Goal: Task Accomplishment & Management: Complete application form

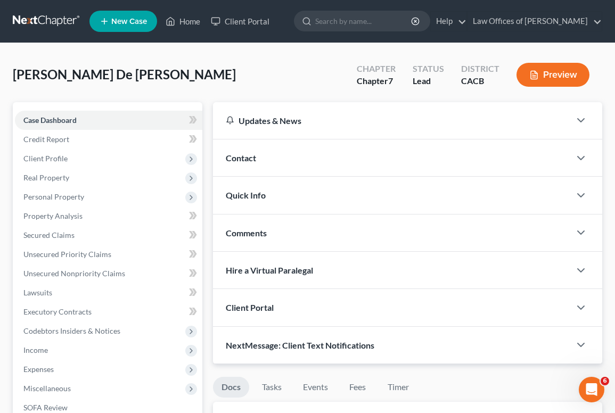
click at [194, 88] on div "[PERSON_NAME] De [PERSON_NAME] Upgraded Chapter Chapter 7 Status Lead District …" at bounding box center [307, 79] width 589 height 46
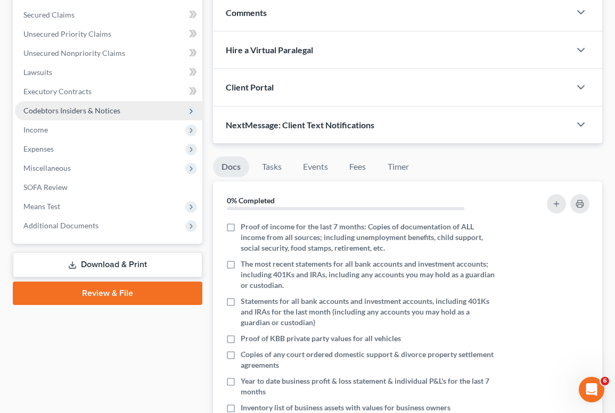
scroll to position [225, 0]
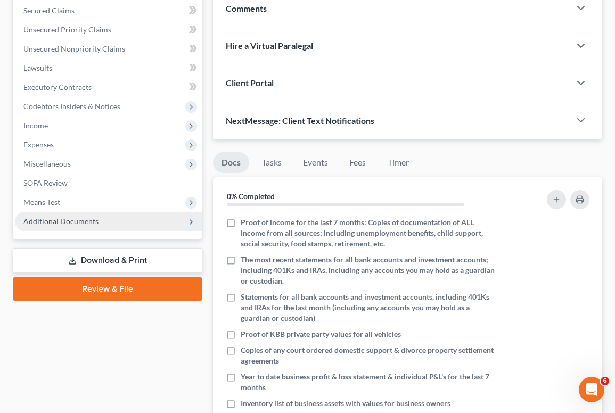
click at [80, 220] on span "Additional Documents" at bounding box center [60, 221] width 75 height 9
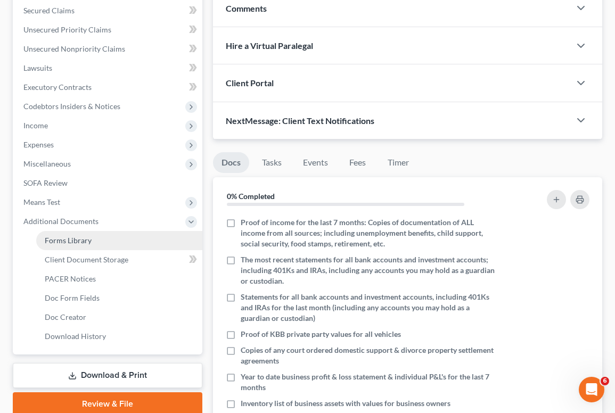
click at [90, 243] on span "Forms Library" at bounding box center [68, 240] width 47 height 9
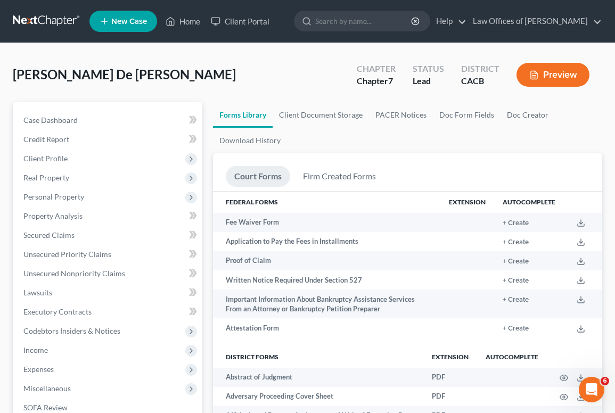
click at [391, 147] on ul "Forms Library Client Document Storage PACER Notices Doc Form Fields Doc Creator…" at bounding box center [407, 127] width 389 height 51
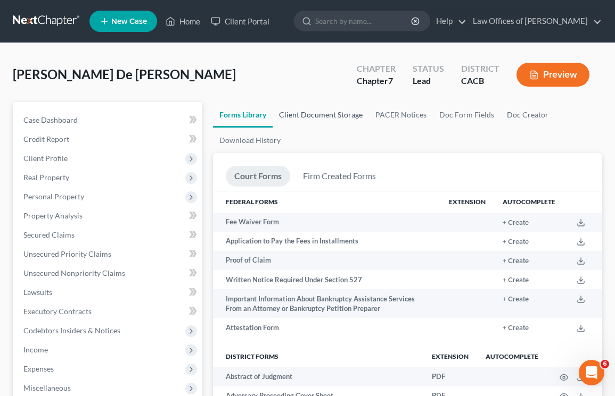
scroll to position [578, 0]
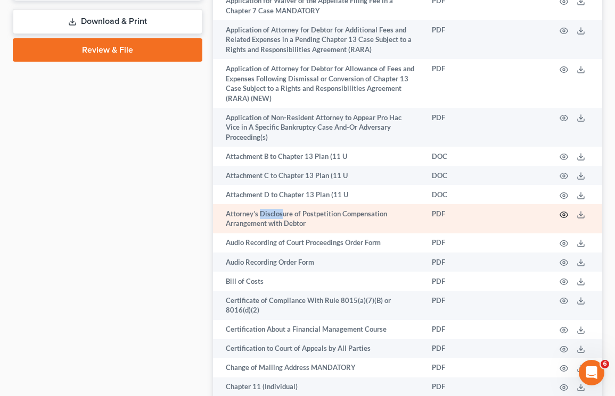
click at [565, 212] on icon "button" at bounding box center [564, 215] width 8 height 6
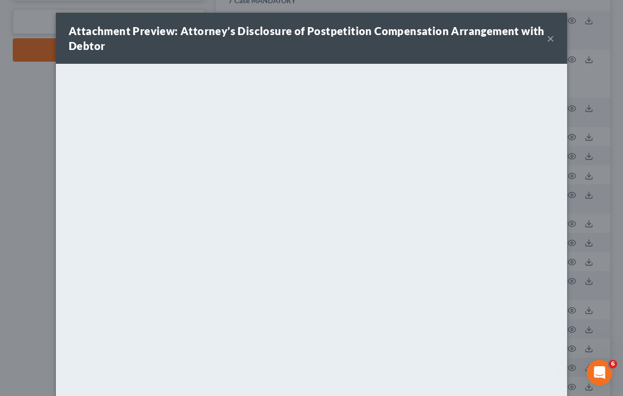
click at [548, 37] on button "×" at bounding box center [550, 38] width 7 height 13
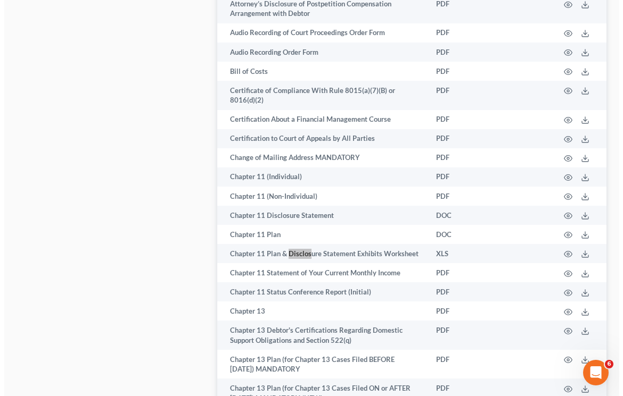
scroll to position [1418, 0]
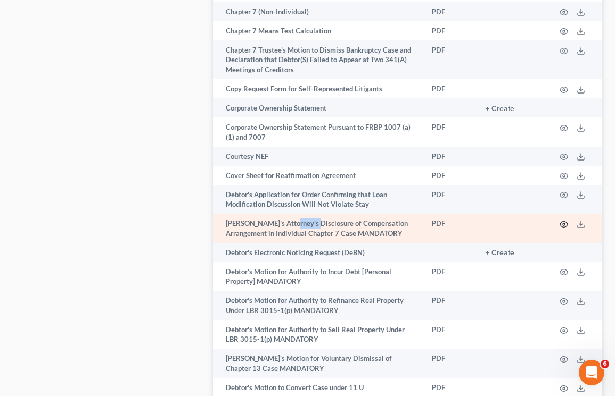
click at [563, 220] on icon "button" at bounding box center [563, 224] width 9 height 9
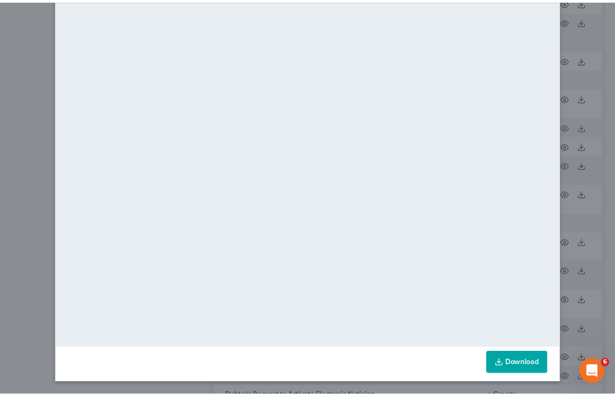
scroll to position [0, 0]
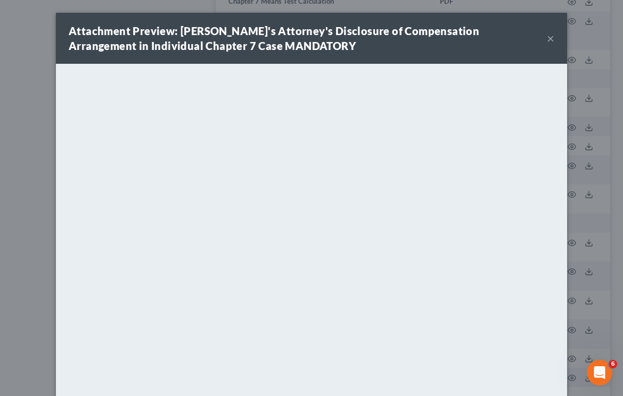
click at [548, 40] on button "×" at bounding box center [550, 38] width 7 height 13
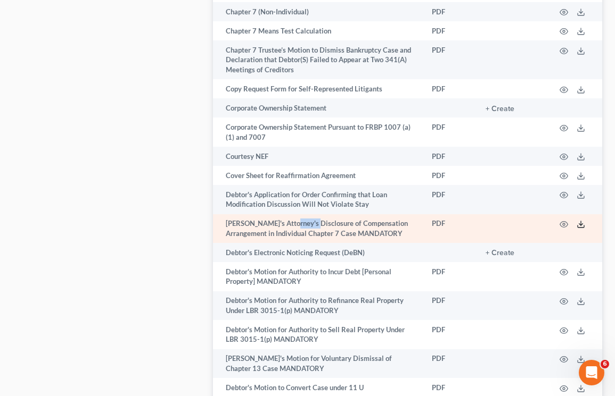
click at [577, 220] on icon at bounding box center [580, 224] width 9 height 9
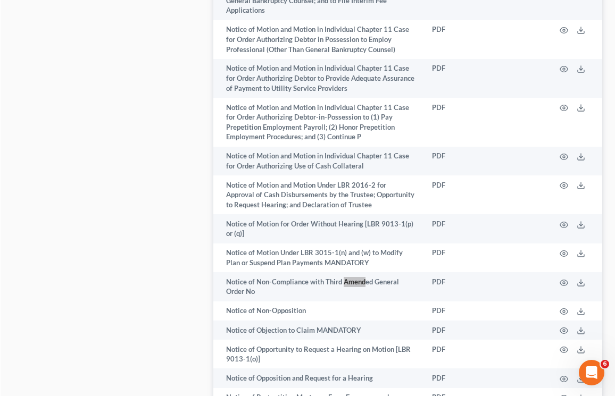
scroll to position [7294, 0]
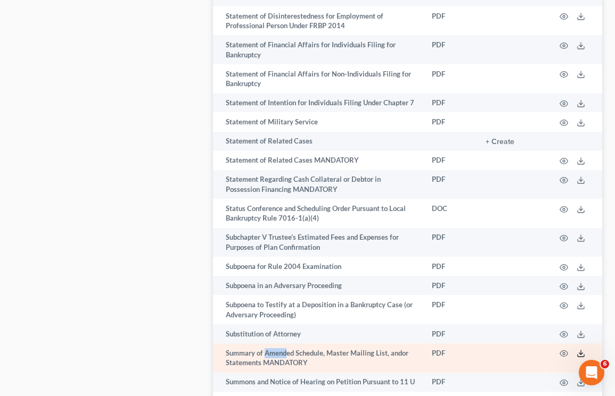
click at [584, 350] on icon at bounding box center [580, 354] width 9 height 9
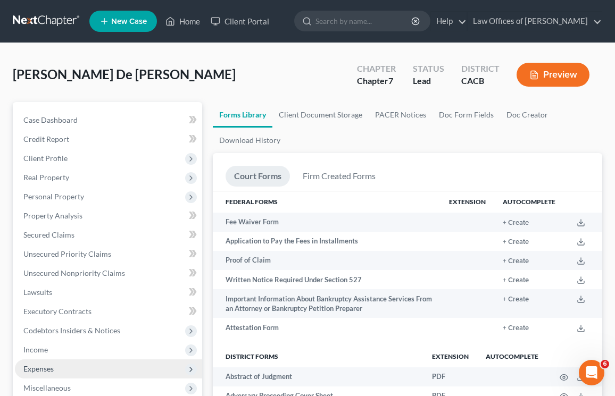
scroll to position [25, 0]
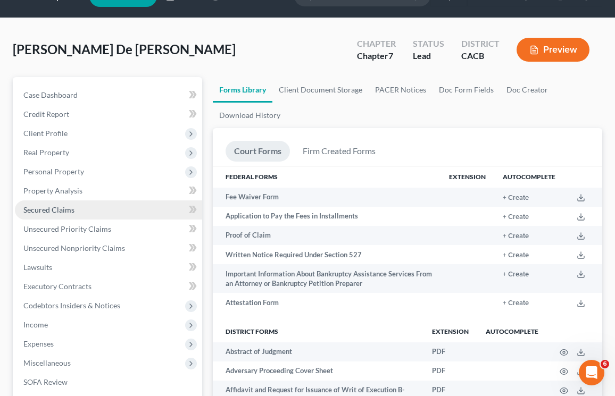
click at [51, 211] on span "Secured Claims" at bounding box center [48, 209] width 51 height 9
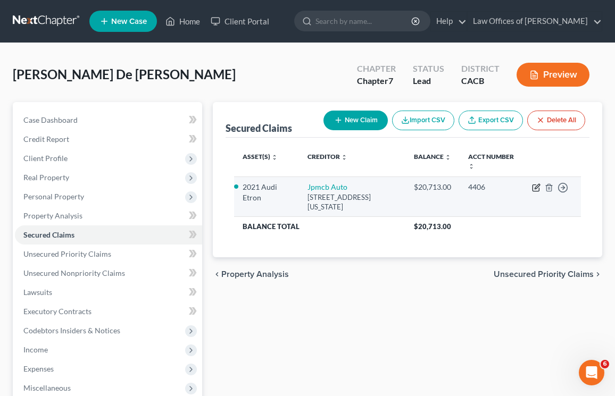
click at [536, 189] on icon "button" at bounding box center [537, 186] width 5 height 5
select select "19"
select select "0"
select select "2"
select select "0"
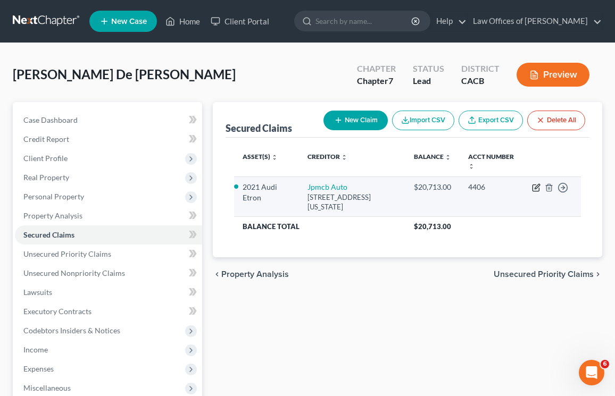
select select "0"
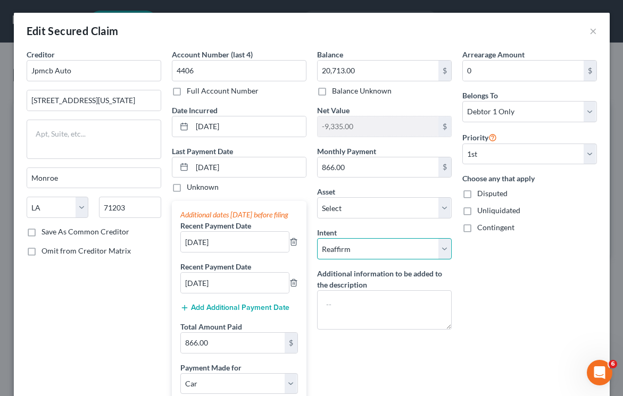
select select "1"
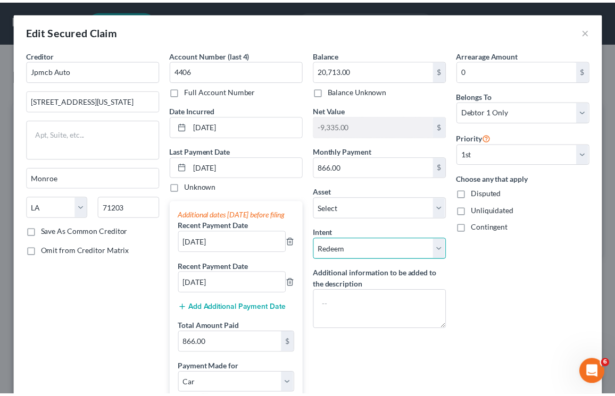
scroll to position [206, 0]
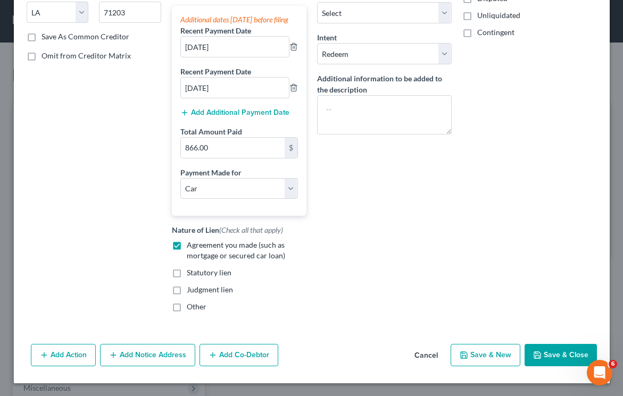
click at [544, 353] on button "Save & Close" at bounding box center [561, 355] width 72 height 22
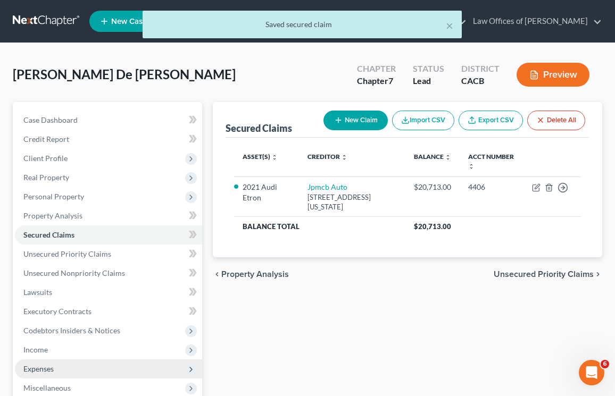
click at [46, 368] on span "Expenses" at bounding box center [38, 369] width 30 height 9
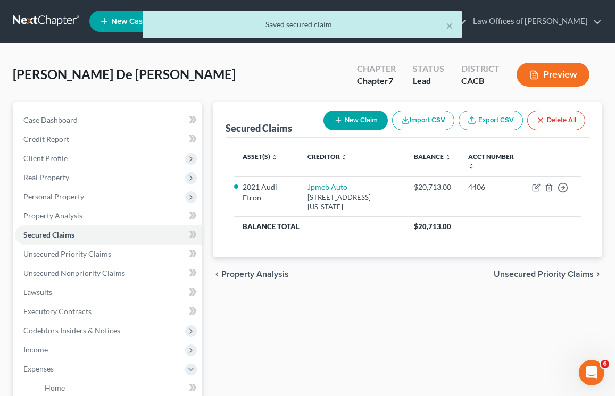
scroll to position [303, 0]
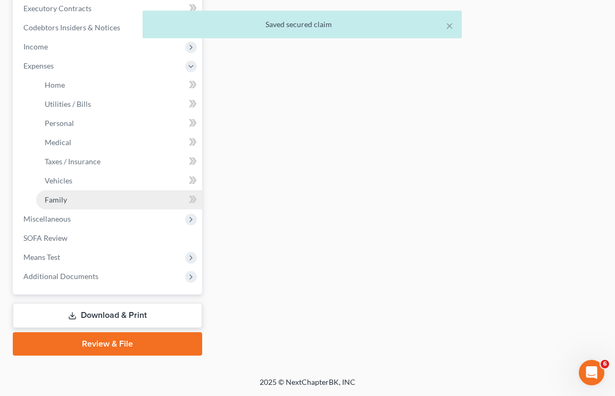
click at [57, 206] on link "Family" at bounding box center [119, 200] width 166 height 19
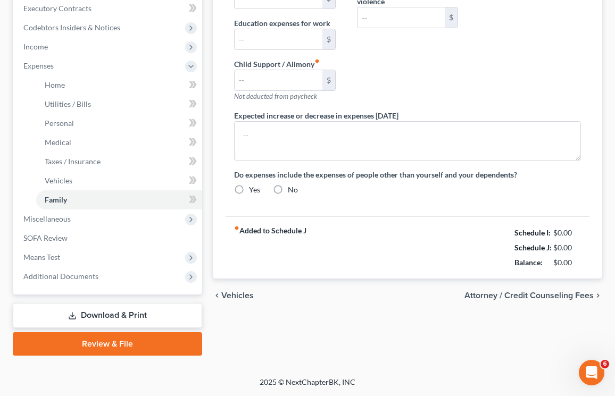
type input "0.00"
type input "150.00"
type input "0.00"
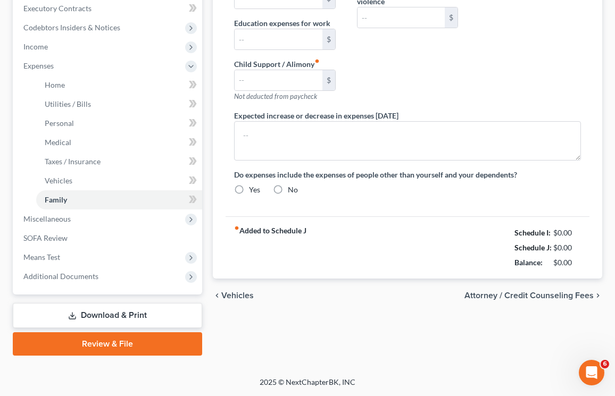
type input "0.00"
type input "49.00"
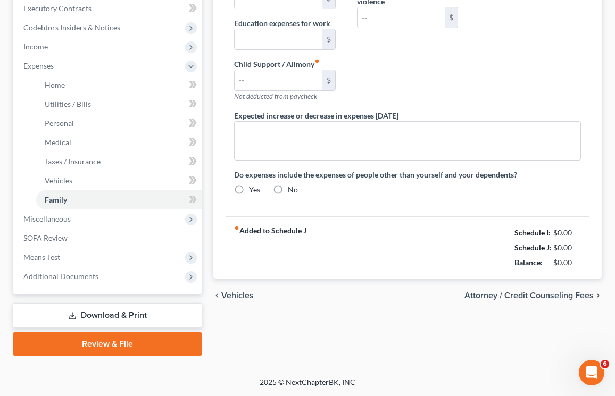
type input "Student Loans"
radio input "true"
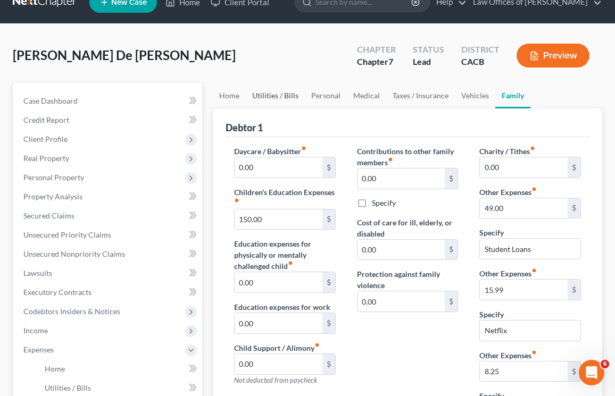
scroll to position [21, 0]
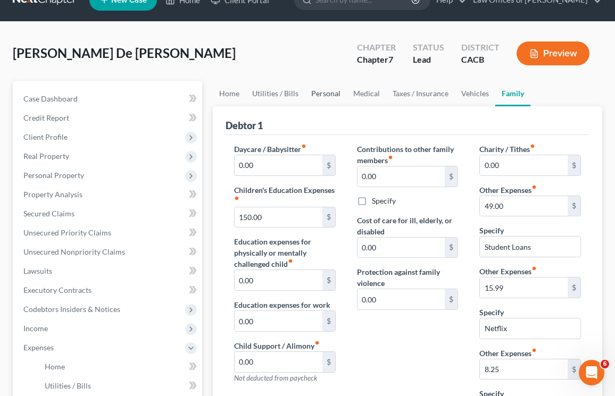
click at [330, 89] on link "Personal" at bounding box center [326, 94] width 42 height 26
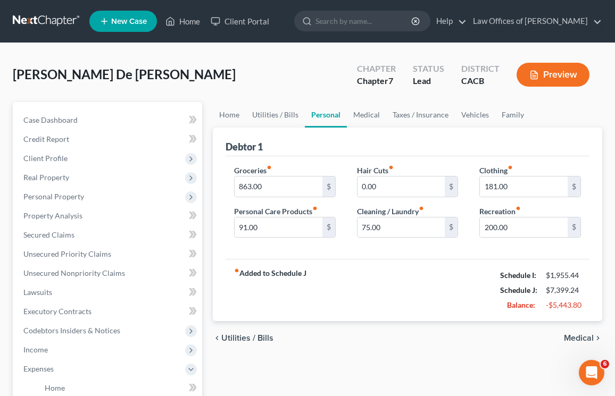
scroll to position [100, 0]
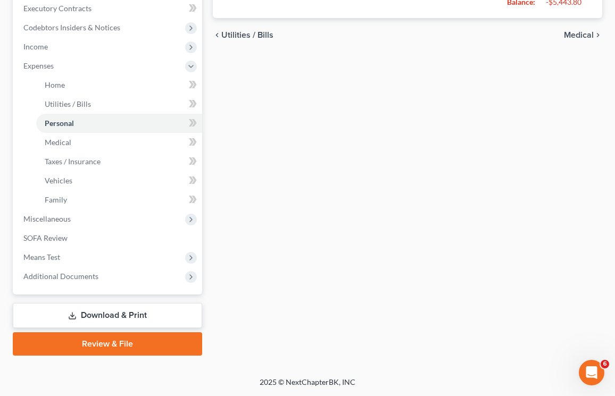
click at [62, 323] on link "Download & Print" at bounding box center [107, 315] width 189 height 25
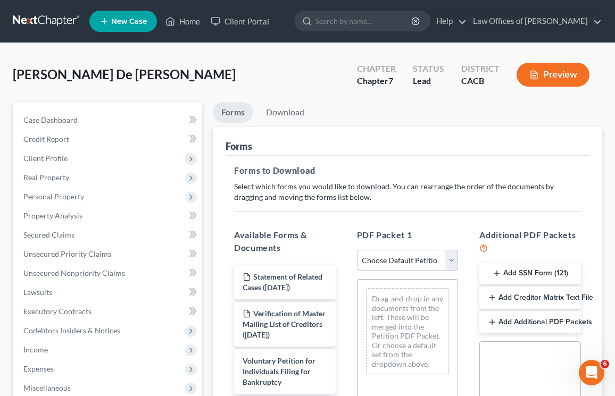
select select "0"
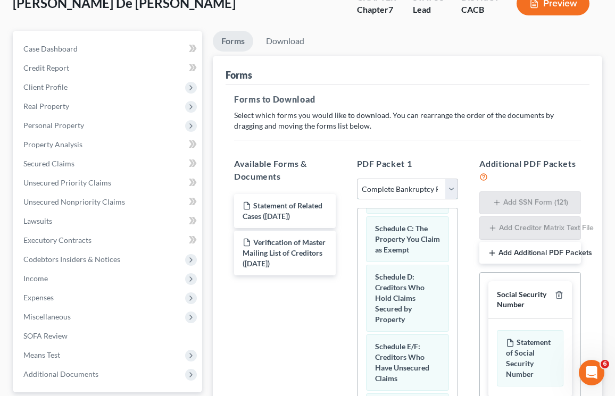
scroll to position [285, 0]
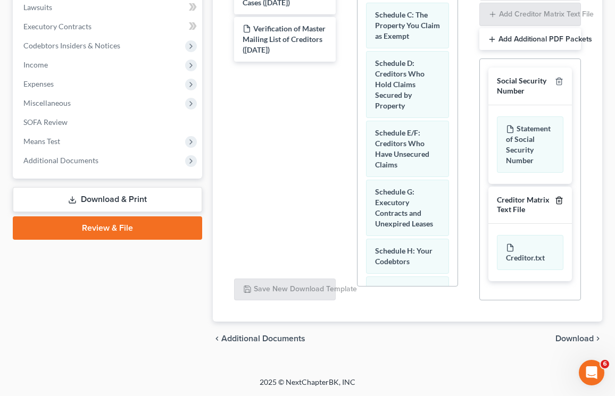
click at [560, 199] on icon "button" at bounding box center [559, 200] width 9 height 9
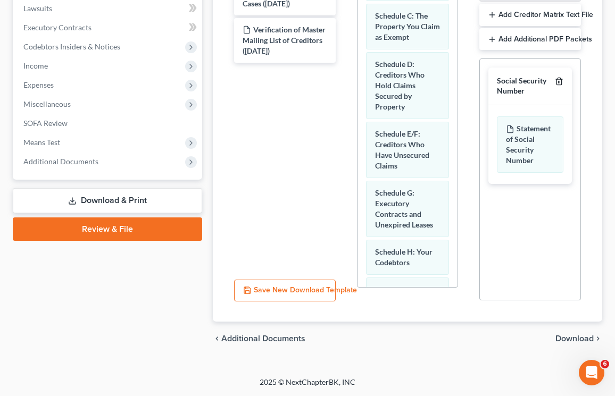
click at [558, 81] on icon "button" at bounding box center [559, 81] width 9 height 9
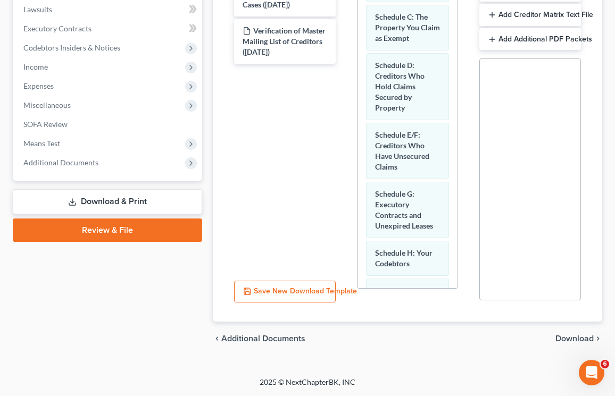
click at [585, 341] on span "Download" at bounding box center [575, 339] width 38 height 9
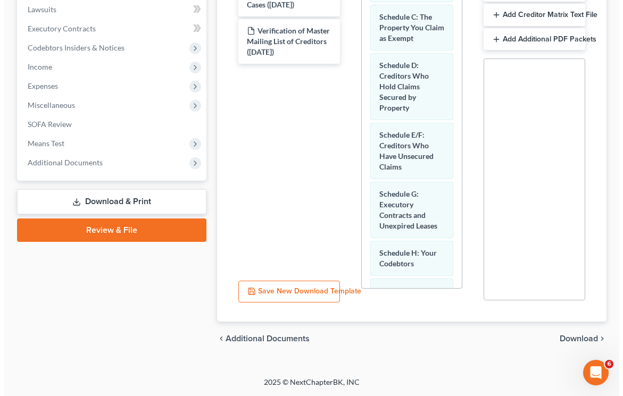
scroll to position [169, 0]
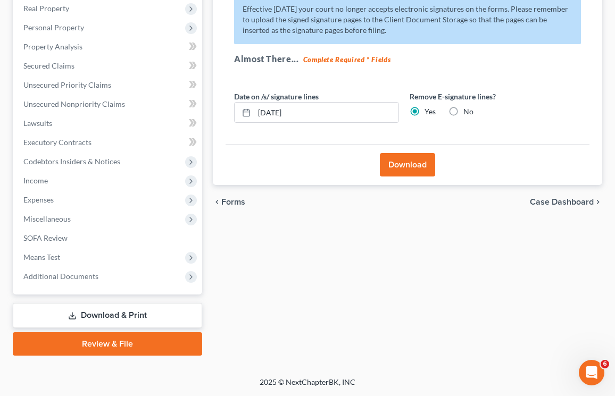
click at [464, 113] on label "No" at bounding box center [469, 111] width 10 height 11
click at [468, 113] on input "No" at bounding box center [471, 109] width 7 height 7
radio input "true"
radio input "false"
click at [408, 161] on button "Download" at bounding box center [407, 164] width 55 height 23
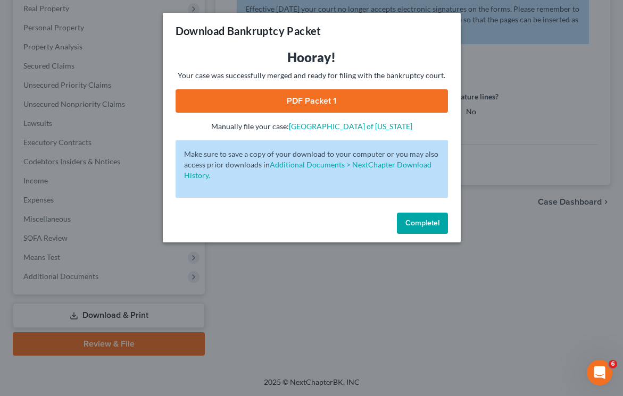
click at [323, 95] on link "PDF Packet 1" at bounding box center [312, 100] width 272 height 23
click at [422, 231] on button "Complete!" at bounding box center [422, 223] width 51 height 21
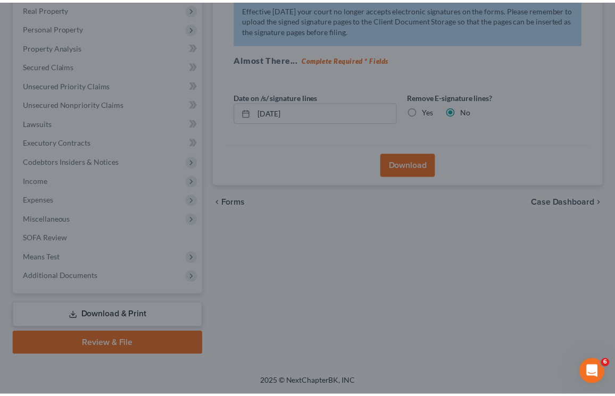
scroll to position [0, 0]
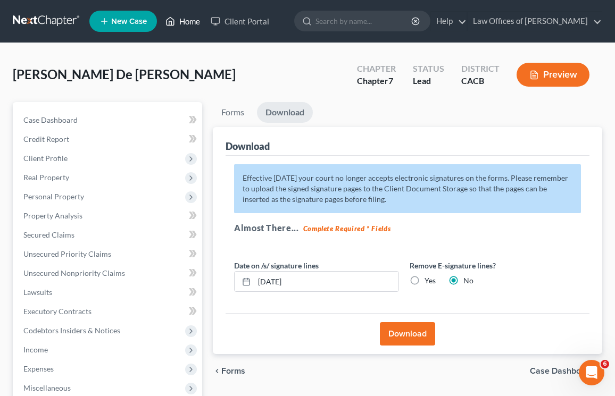
click at [166, 21] on link "Home" at bounding box center [182, 21] width 45 height 19
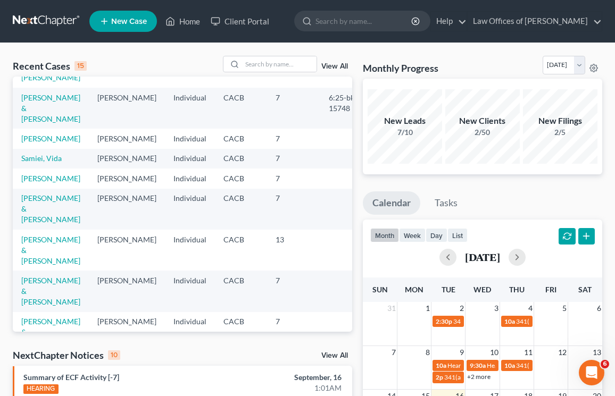
scroll to position [234, 0]
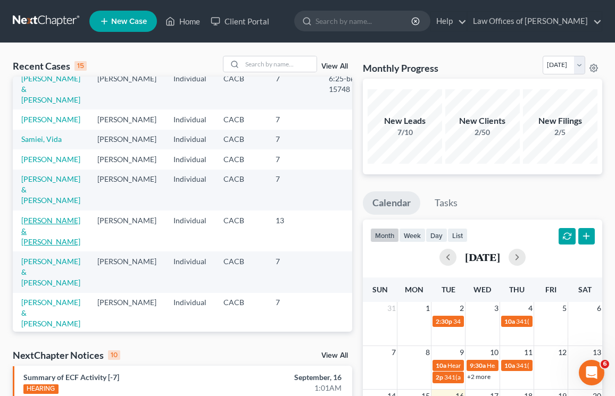
click at [51, 246] on link "[PERSON_NAME] & [PERSON_NAME]" at bounding box center [50, 231] width 59 height 30
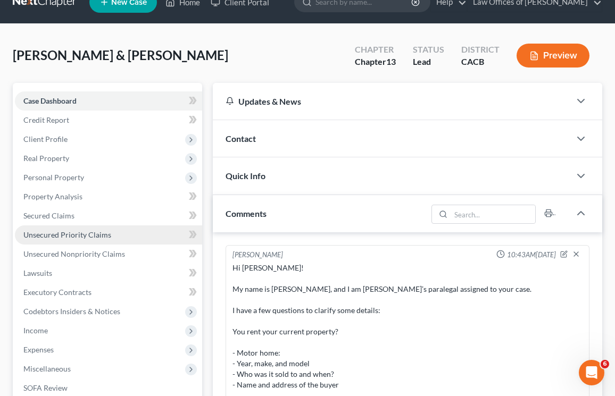
scroll to position [237, 0]
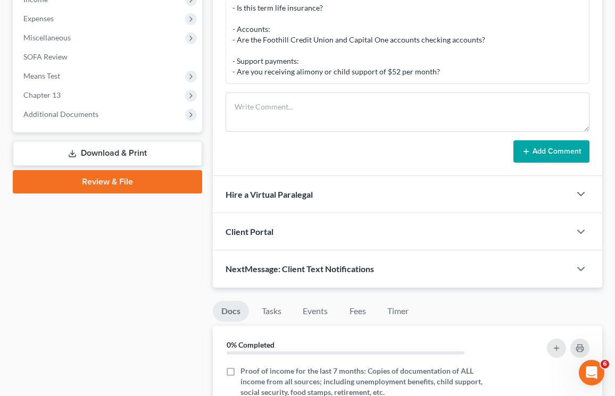
click at [111, 150] on link "Download & Print" at bounding box center [107, 153] width 189 height 25
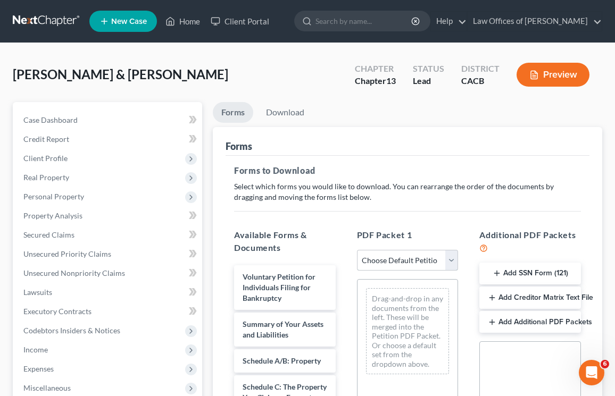
select select "3"
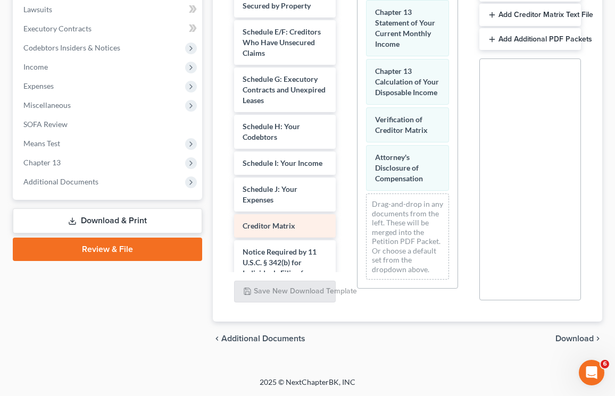
scroll to position [167, 0]
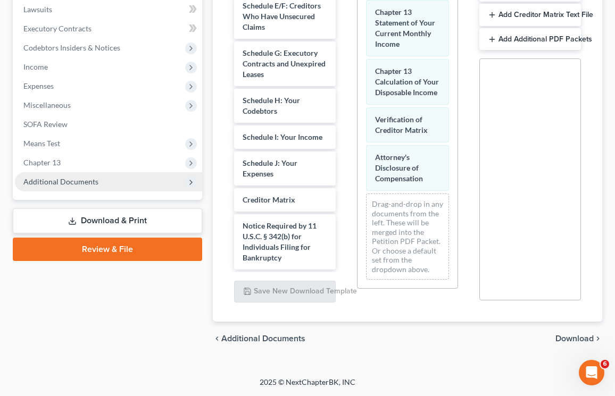
click at [70, 184] on span "Additional Documents" at bounding box center [60, 181] width 75 height 9
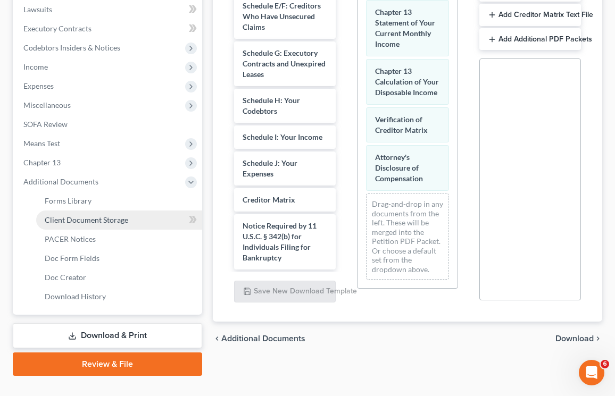
click at [75, 219] on span "Client Document Storage" at bounding box center [87, 220] width 84 height 9
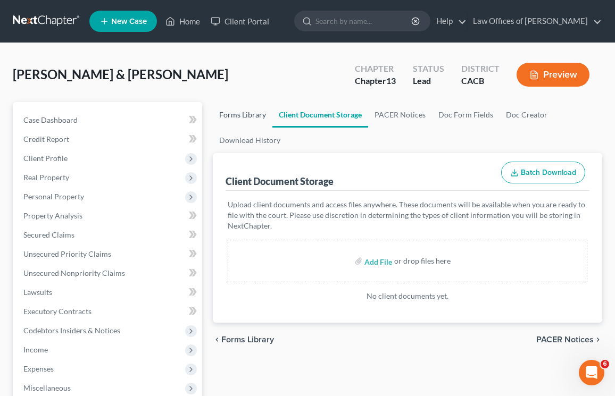
click at [241, 122] on link "Forms Library" at bounding box center [243, 115] width 60 height 26
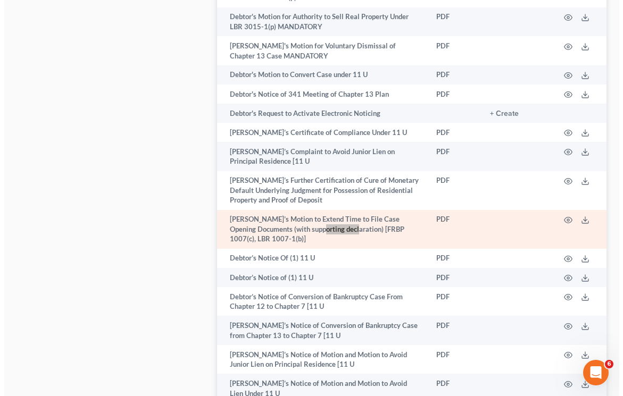
scroll to position [2083, 0]
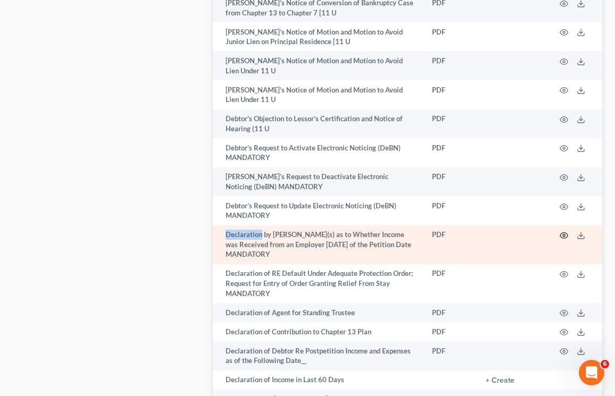
click at [561, 231] on icon "button" at bounding box center [564, 235] width 9 height 9
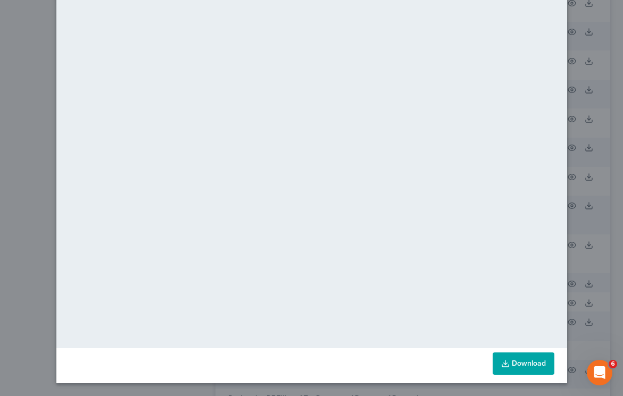
scroll to position [0, 0]
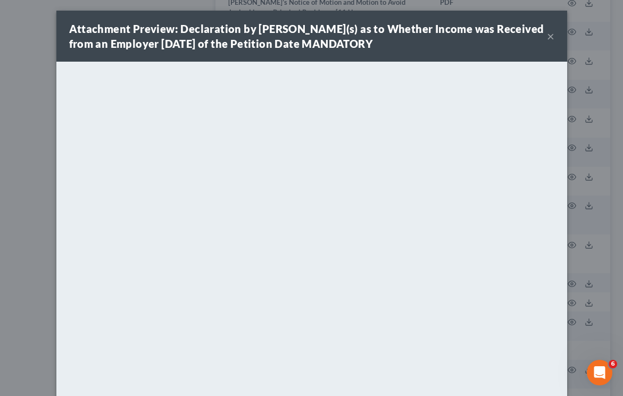
scroll to position [64, 0]
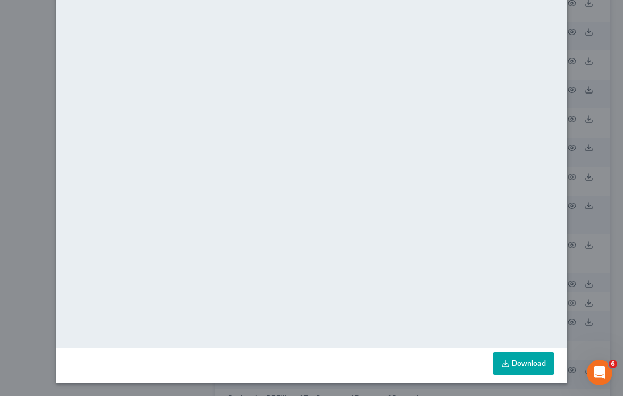
click at [515, 364] on link "Download" at bounding box center [524, 364] width 62 height 22
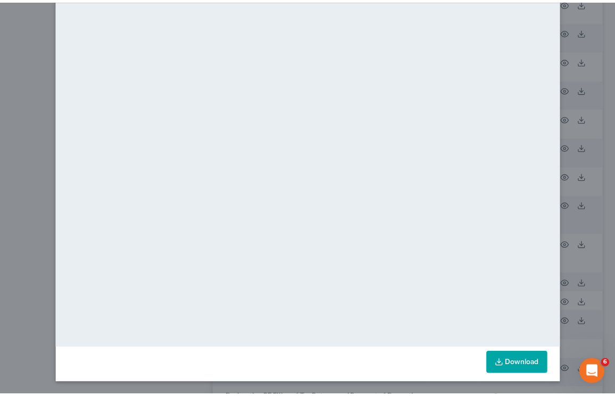
scroll to position [0, 0]
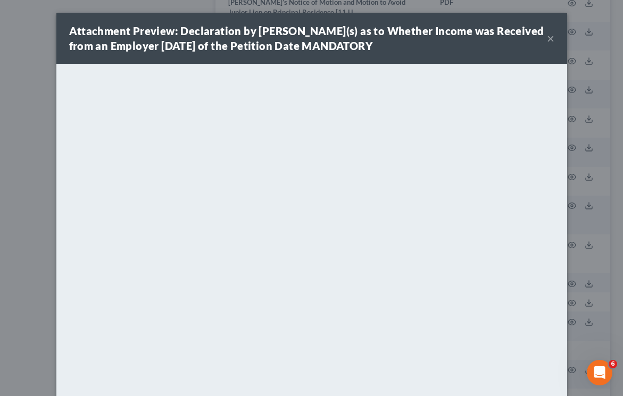
click at [547, 39] on button "×" at bounding box center [550, 38] width 7 height 13
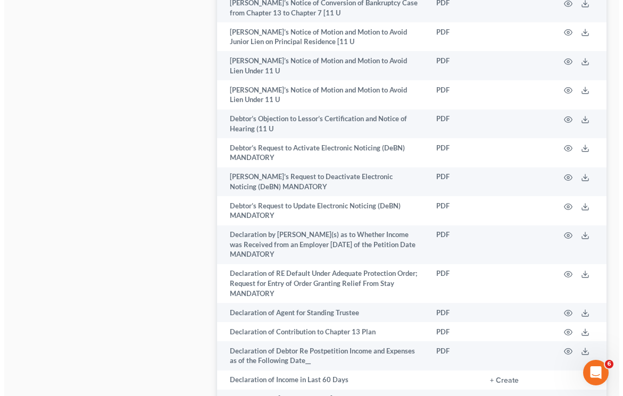
scroll to position [2099, 0]
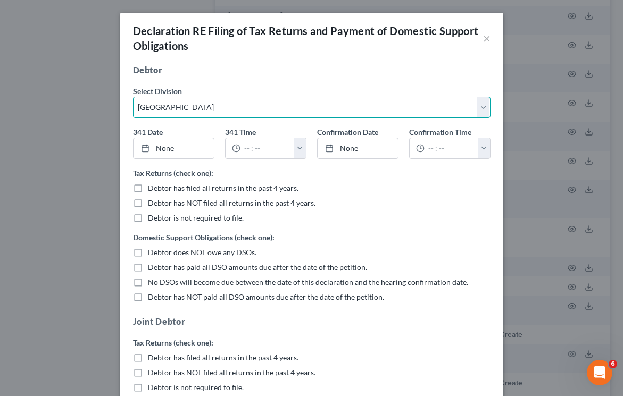
select select "2"
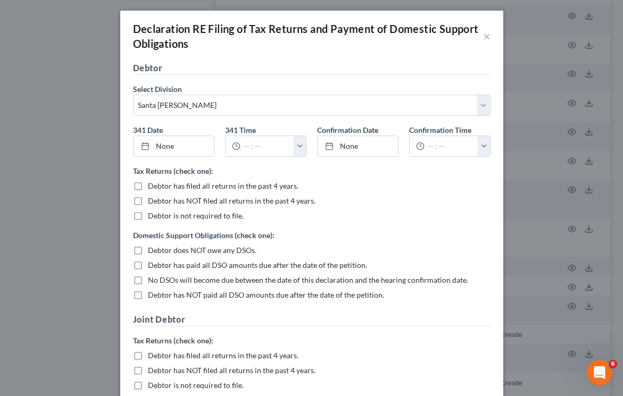
click at [150, 184] on span "Debtor has filed all returns in the past 4 years." at bounding box center [223, 185] width 151 height 9
click at [152, 184] on input "Debtor has filed all returns in the past 4 years." at bounding box center [155, 184] width 7 height 7
checkbox input "true"
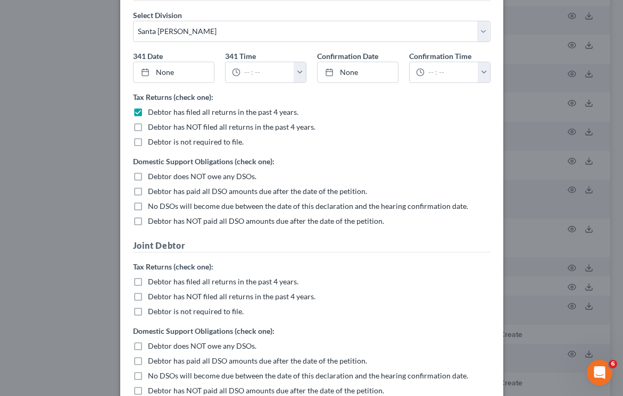
click at [152, 178] on span "Debtor does NOT owe any DSOs." at bounding box center [202, 176] width 109 height 9
click at [152, 178] on input "Debtor does NOT owe any DSOs." at bounding box center [155, 174] width 7 height 7
checkbox input "true"
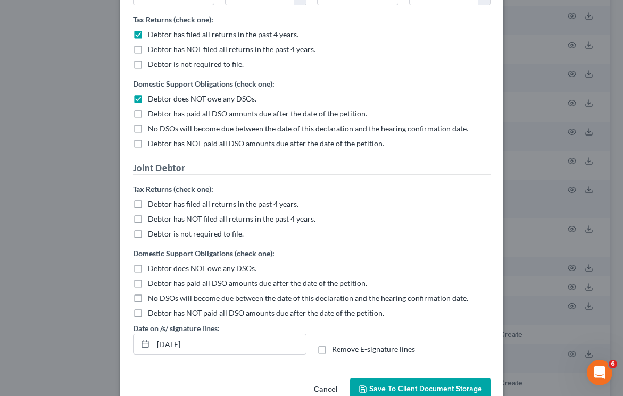
click at [149, 197] on div "Tax Returns (check one): Debtor has filed all returns in the past 4 years." at bounding box center [312, 199] width 368 height 30
click at [150, 202] on span "Debtor has filed all returns in the past 4 years." at bounding box center [223, 204] width 151 height 9
click at [152, 202] on input "Debtor has filed all returns in the past 4 years." at bounding box center [155, 202] width 7 height 7
checkbox input "true"
click at [148, 265] on span "Debtor does NOT owe any DSOs." at bounding box center [202, 268] width 109 height 9
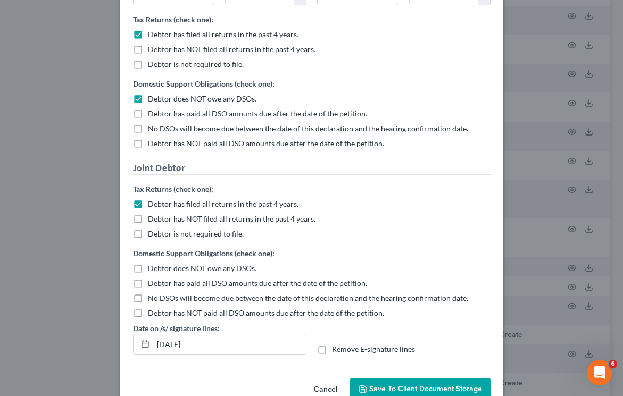
click at [152, 265] on input "Debtor does NOT owe any DSOs." at bounding box center [155, 266] width 7 height 7
checkbox input "true"
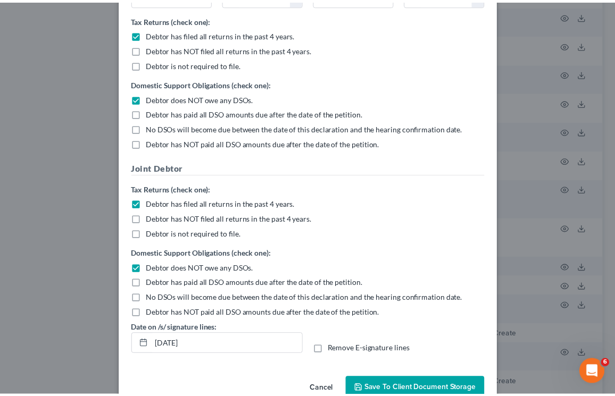
scroll to position [179, 0]
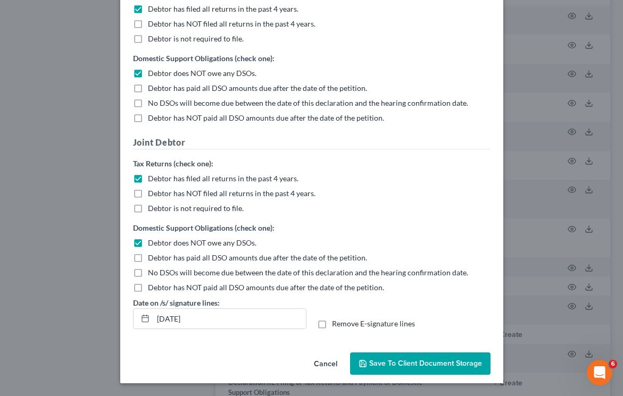
click at [406, 360] on span "Save to Client Document Storage" at bounding box center [425, 363] width 113 height 9
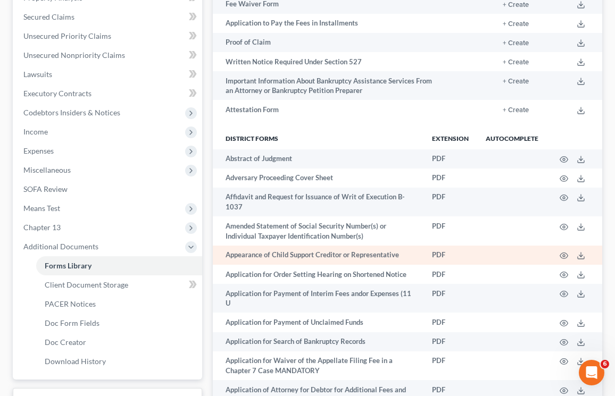
scroll to position [7611, 0]
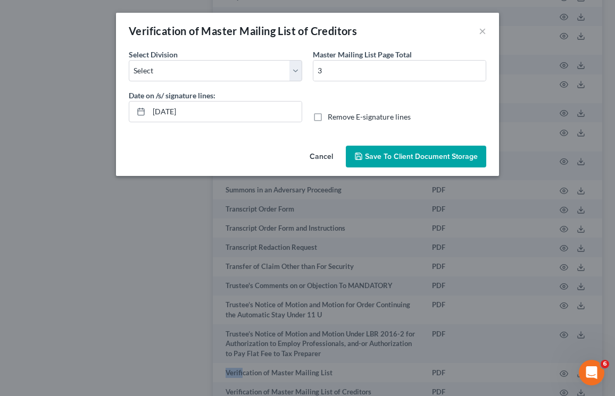
scroll to position [7527, 0]
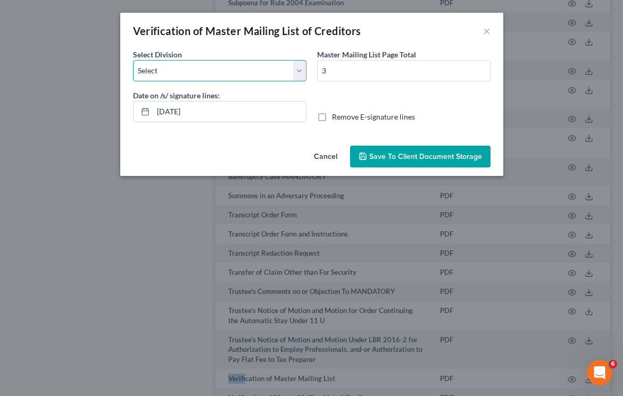
select select "1"
click at [374, 161] on span "Save to Client Document Storage" at bounding box center [425, 156] width 113 height 9
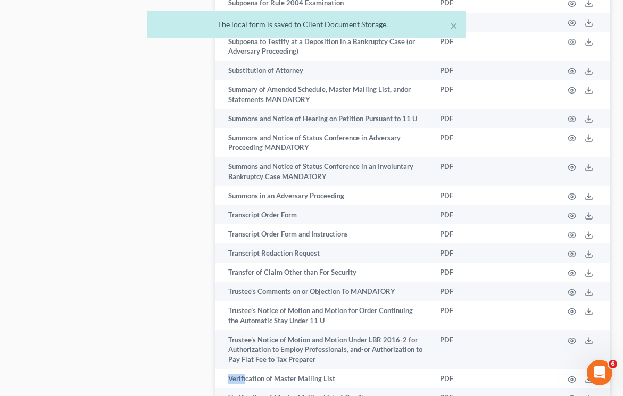
select select "1"
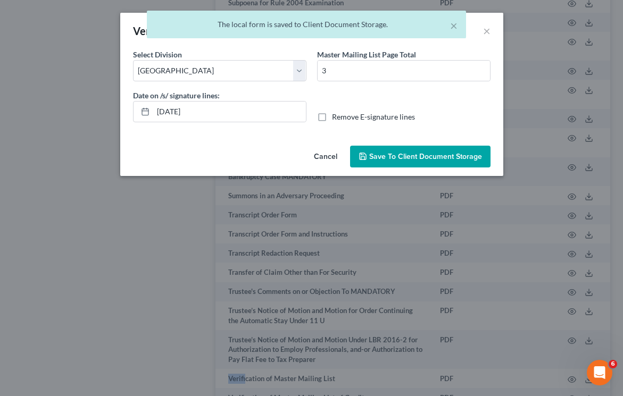
click at [332, 121] on label "Remove E-signature lines" at bounding box center [373, 117] width 83 height 11
click at [336, 119] on input "Remove E-signature lines" at bounding box center [339, 115] width 7 height 7
checkbox input "true"
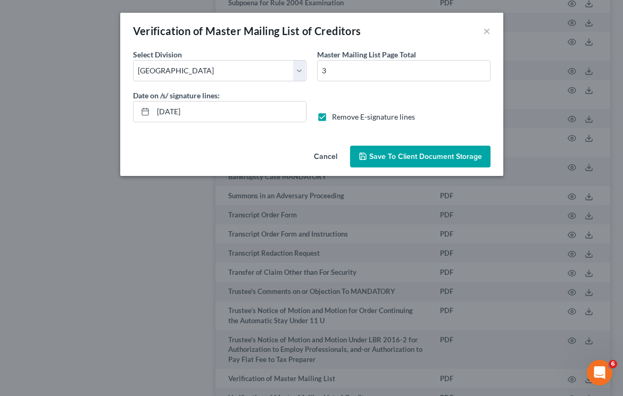
click at [406, 168] on div "Cancel Save to Client Document Storage" at bounding box center [311, 159] width 383 height 35
click at [403, 164] on button "Save to Client Document Storage" at bounding box center [420, 157] width 140 height 22
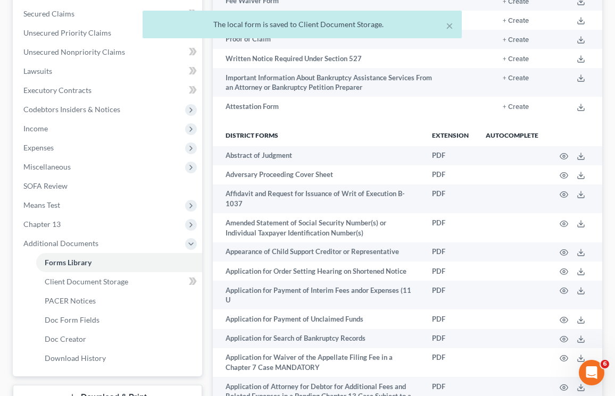
scroll to position [417, 0]
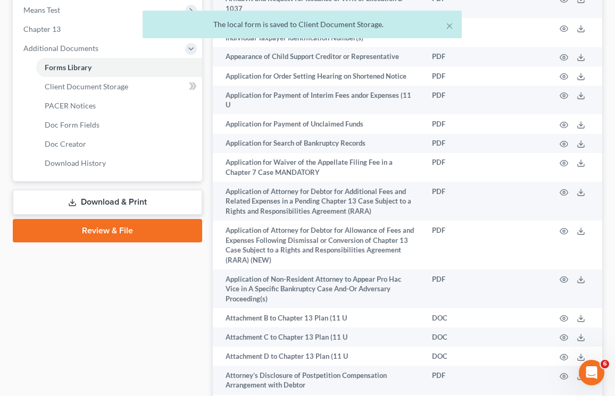
click at [120, 199] on link "Download & Print" at bounding box center [107, 202] width 189 height 25
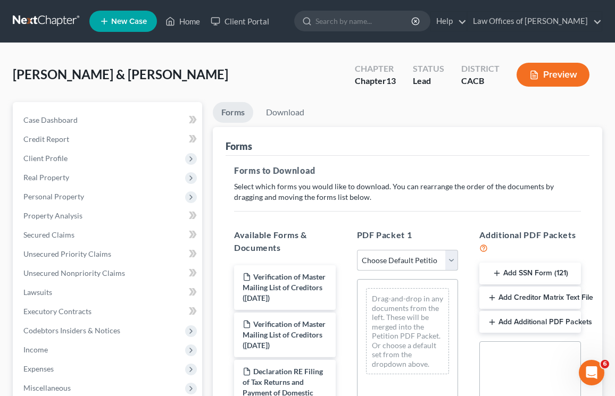
select select "3"
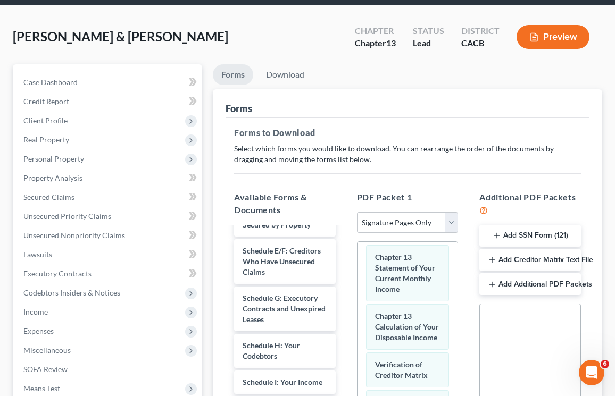
scroll to position [237, 0]
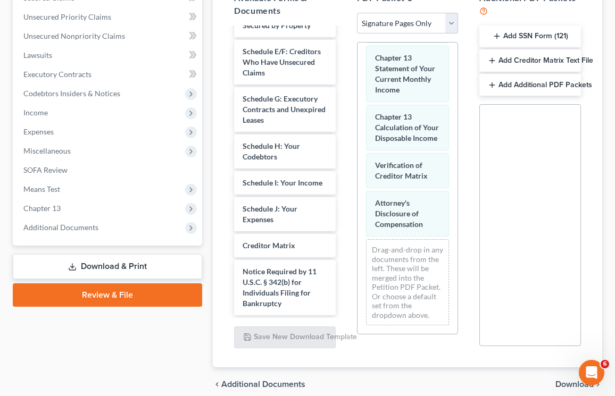
click at [562, 383] on span "Download" at bounding box center [575, 385] width 38 height 9
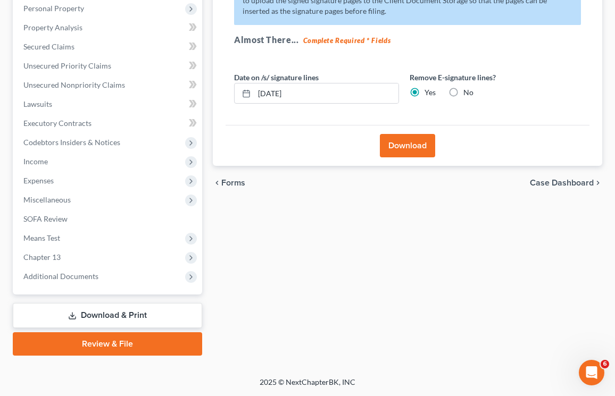
click at [401, 147] on button "Download" at bounding box center [407, 145] width 55 height 23
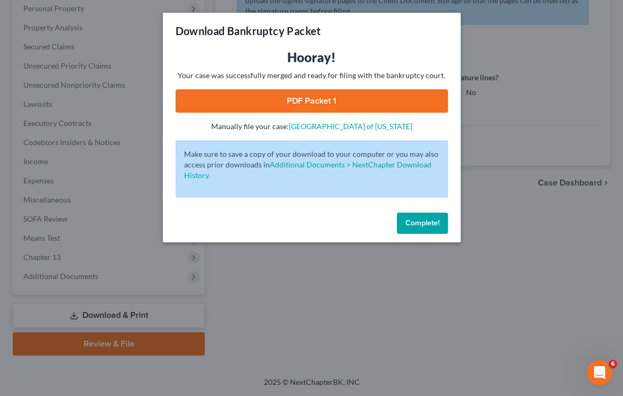
click at [337, 113] on div "Hooray! Your case was successfully merged and ready for filing with the bankrup…" at bounding box center [312, 90] width 272 height 83
click at [335, 102] on link "PDF Packet 1" at bounding box center [312, 100] width 272 height 23
click at [422, 222] on span "Complete!" at bounding box center [423, 223] width 34 height 9
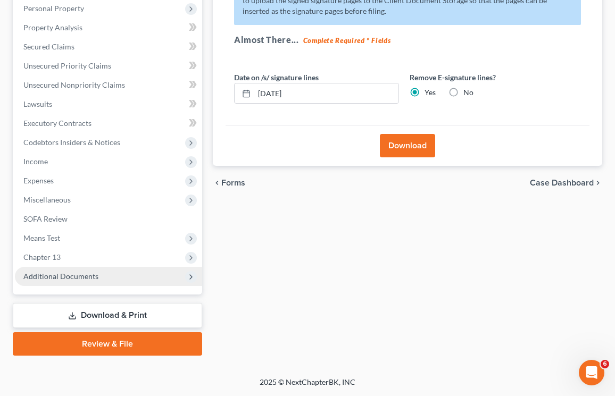
click at [72, 279] on span "Additional Documents" at bounding box center [60, 276] width 75 height 9
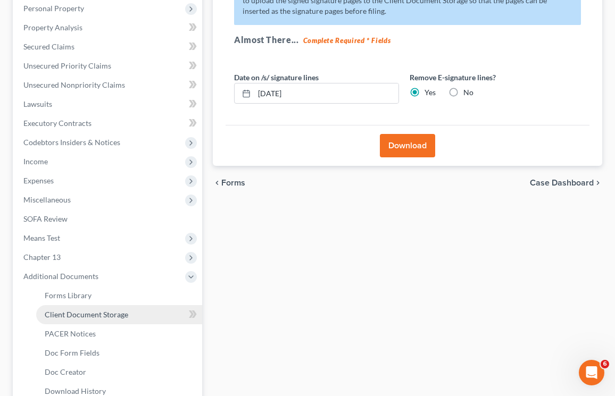
click at [89, 313] on span "Client Document Storage" at bounding box center [87, 314] width 84 height 9
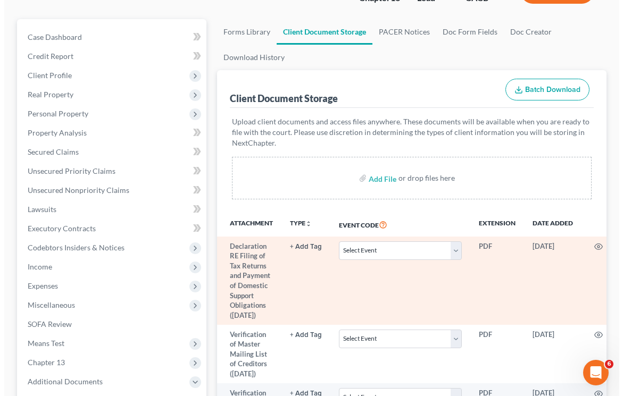
scroll to position [241, 0]
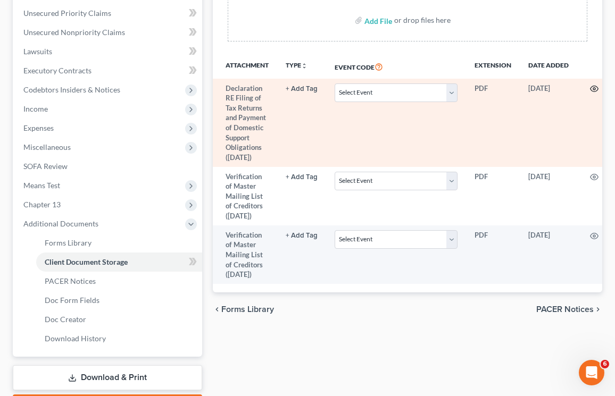
click at [590, 89] on icon "button" at bounding box center [594, 89] width 9 height 9
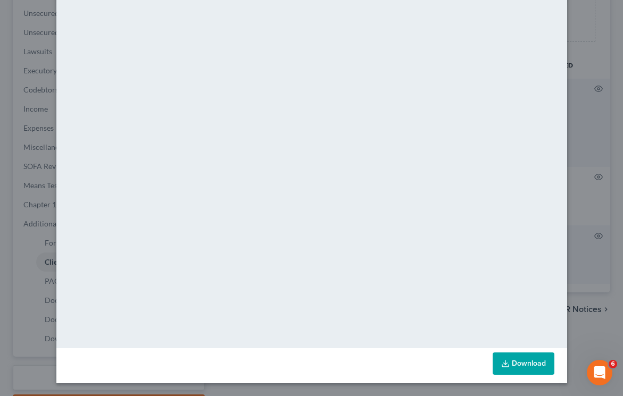
scroll to position [0, 0]
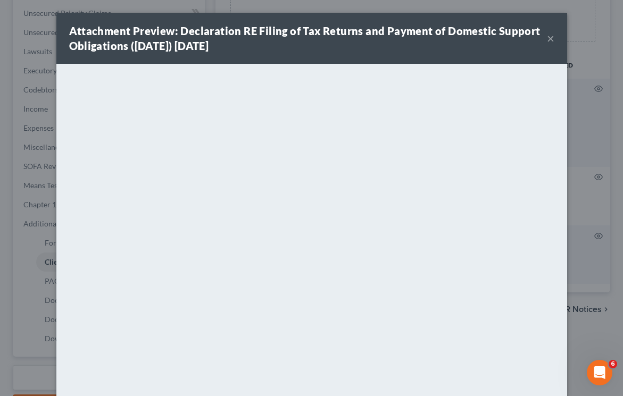
click at [550, 39] on div "Attachment Preview: Declaration RE Filing of Tax Returns and Payment of Domesti…" at bounding box center [311, 38] width 511 height 51
click at [547, 39] on button "×" at bounding box center [550, 38] width 7 height 13
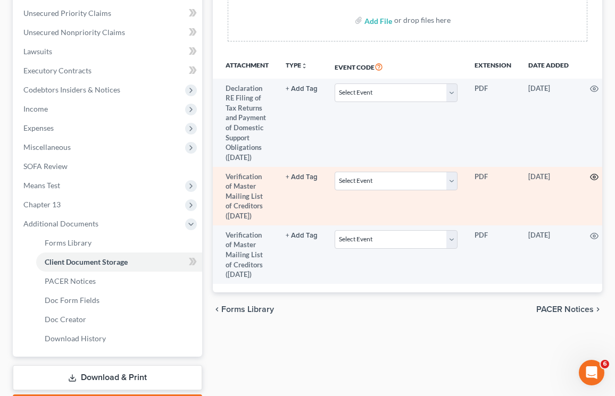
click at [592, 173] on icon "button" at bounding box center [594, 177] width 9 height 9
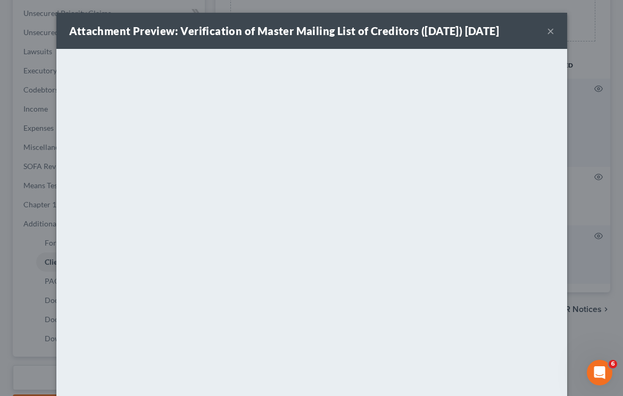
click at [547, 29] on button "×" at bounding box center [550, 30] width 7 height 13
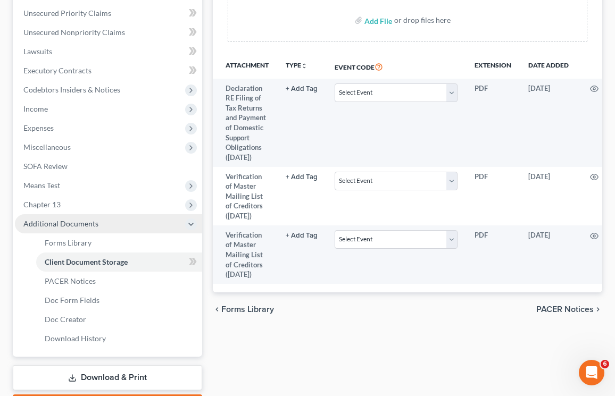
scroll to position [243, 0]
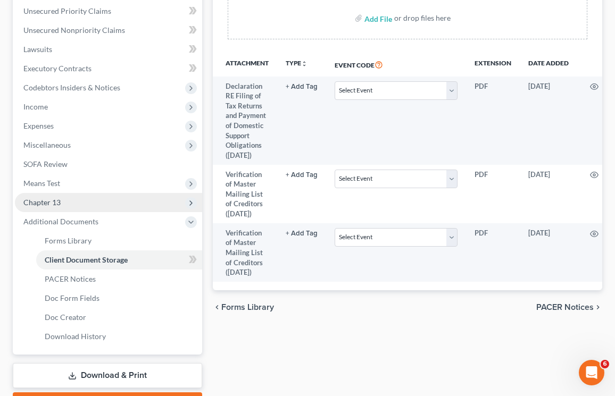
click at [77, 209] on span "Chapter 13" at bounding box center [108, 202] width 187 height 19
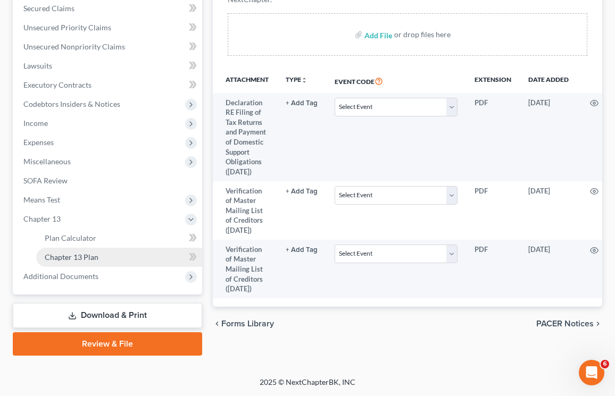
click at [93, 259] on span "Chapter 13 Plan" at bounding box center [72, 257] width 54 height 9
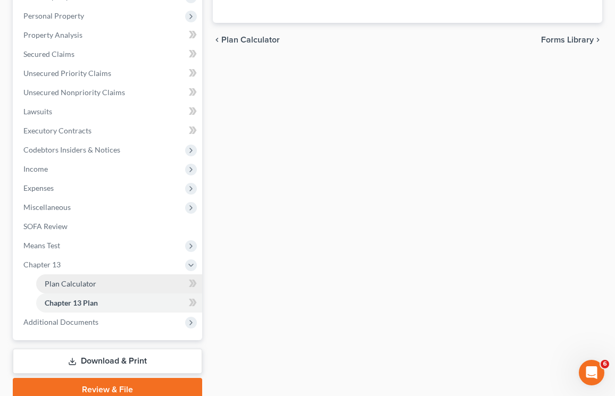
scroll to position [227, 0]
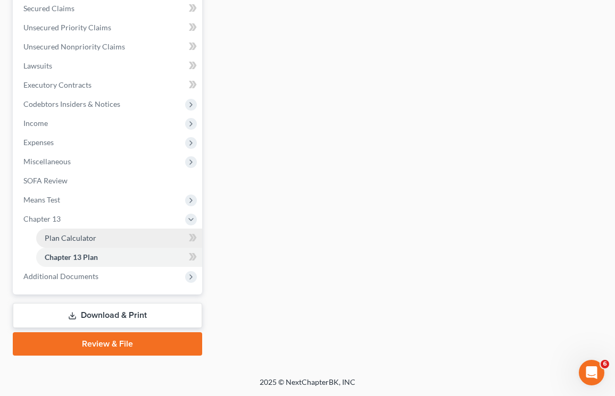
click at [62, 236] on span "Plan Calculator" at bounding box center [71, 238] width 52 height 9
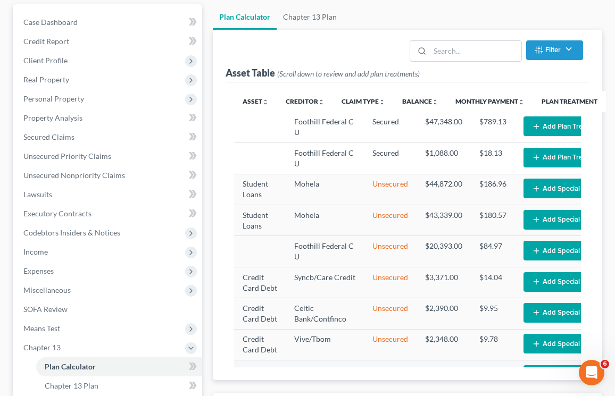
scroll to position [100, 0]
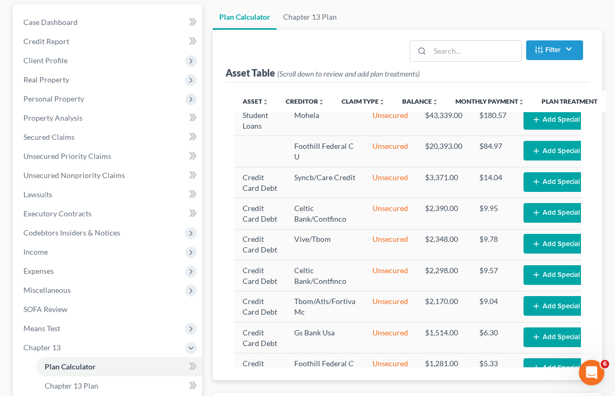
select select "59"
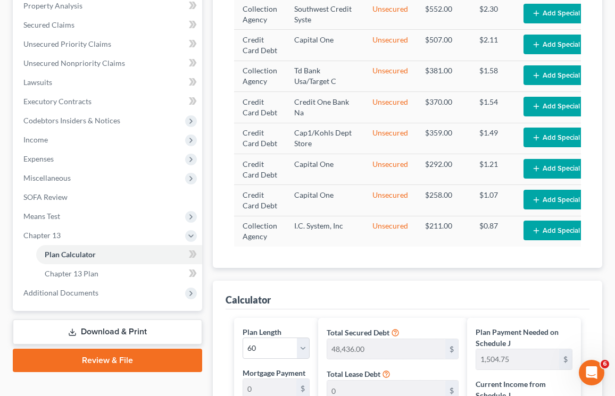
scroll to position [301, 0]
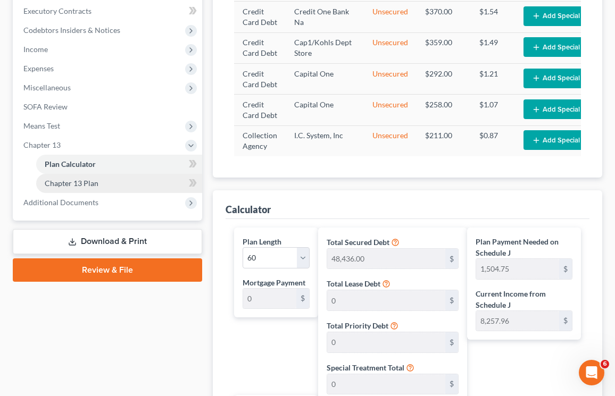
click at [117, 185] on link "Chapter 13 Plan" at bounding box center [119, 183] width 166 height 19
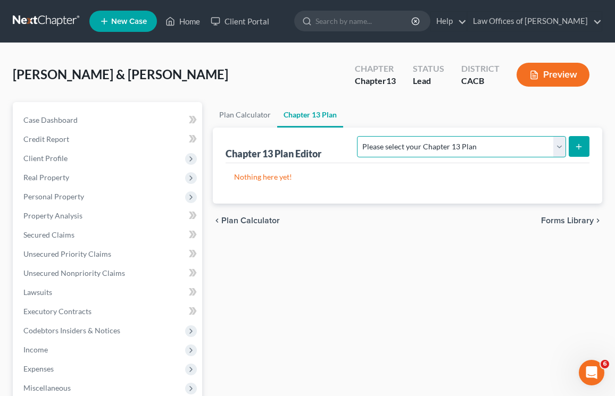
select select "1"
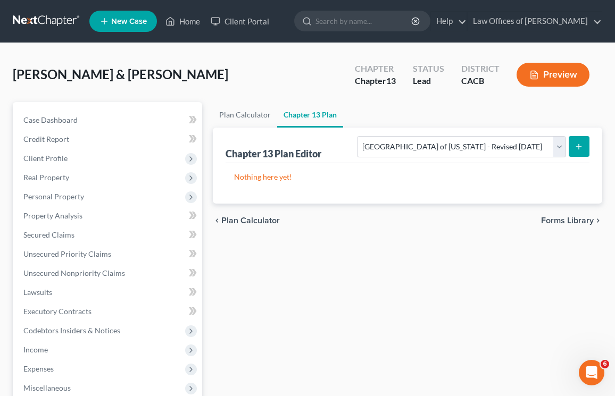
click at [592, 152] on div "Chapter 13 Plan Editor Please select your Chapter 13 Plan Central District of C…" at bounding box center [408, 166] width 390 height 76
click at [582, 152] on button "submit" at bounding box center [579, 146] width 21 height 21
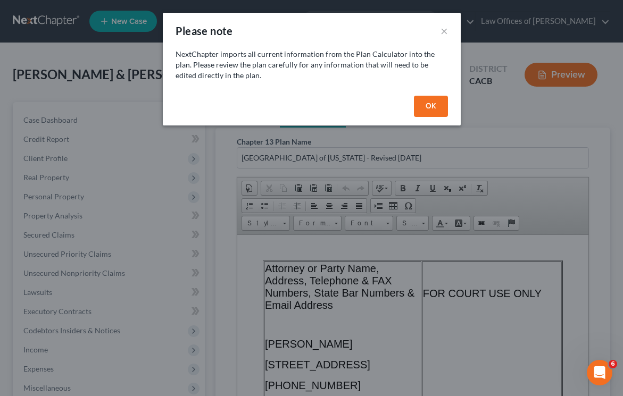
click at [438, 118] on div "OK" at bounding box center [312, 109] width 298 height 34
click at [436, 104] on button "OK" at bounding box center [431, 106] width 34 height 21
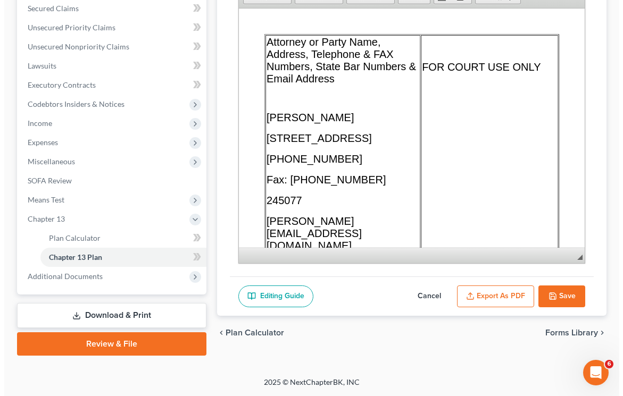
scroll to position [2014, 0]
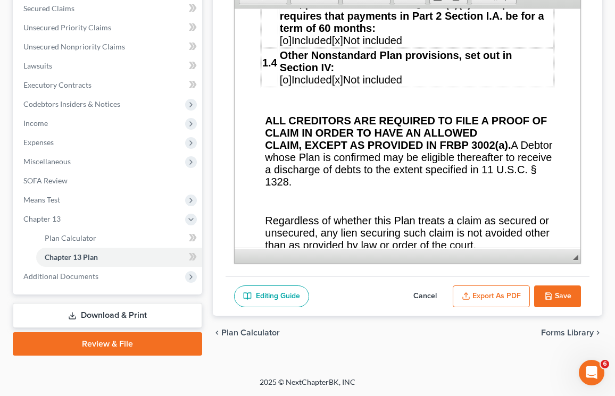
click at [489, 300] on button "Export as PDF" at bounding box center [491, 297] width 77 height 22
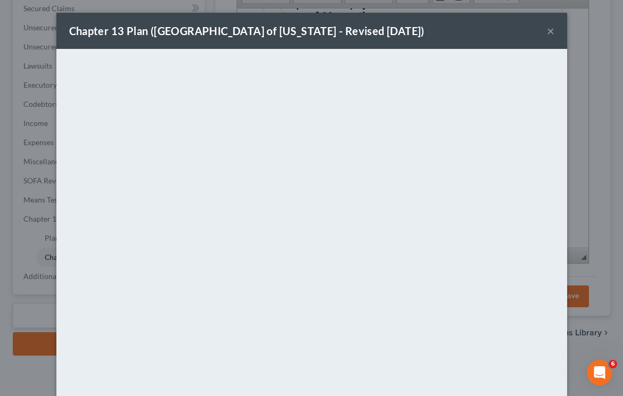
click at [559, 37] on div "Chapter 13 Plan (Central District of California - Revised 4/15/2019) ×" at bounding box center [311, 31] width 511 height 36
click at [555, 33] on div "Chapter 13 Plan (Central District of California - Revised 4/15/2019) ×" at bounding box center [311, 31] width 511 height 36
click at [551, 32] on div "Chapter 13 Plan (Central District of California - Revised 4/15/2019) ×" at bounding box center [311, 31] width 511 height 36
click at [542, 30] on div "Chapter 13 Plan (Central District of California - Revised 4/15/2019) ×" at bounding box center [311, 31] width 511 height 36
click at [547, 32] on button "×" at bounding box center [550, 30] width 7 height 13
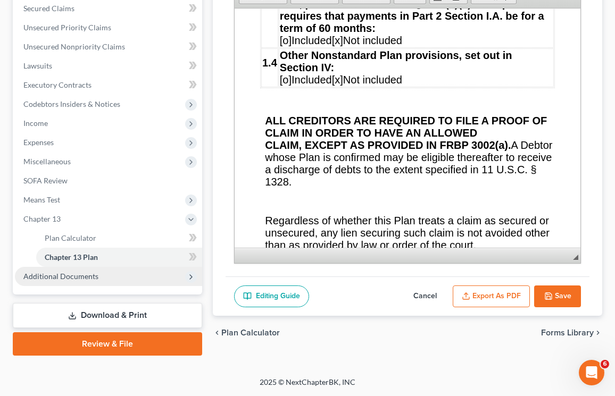
click at [73, 281] on span "Additional Documents" at bounding box center [108, 276] width 187 height 19
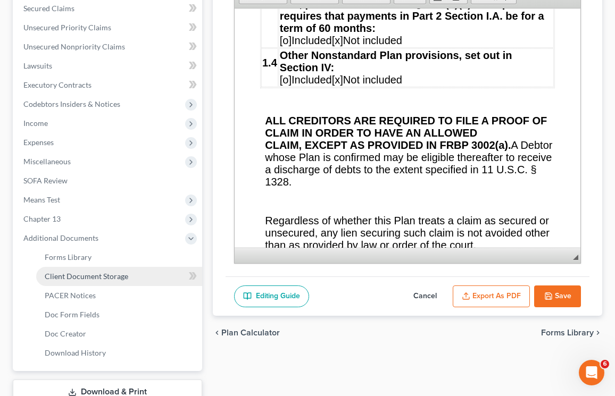
click at [77, 276] on span "Client Document Storage" at bounding box center [87, 276] width 84 height 9
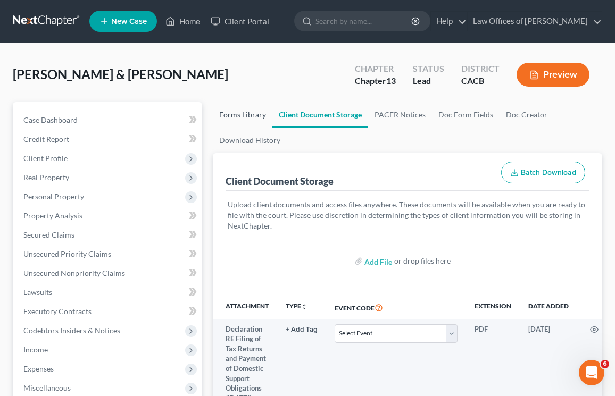
click at [231, 114] on link "Forms Library" at bounding box center [243, 115] width 60 height 26
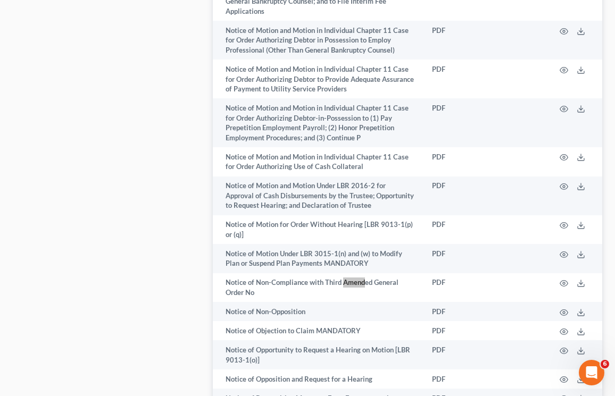
scroll to position [7341, 0]
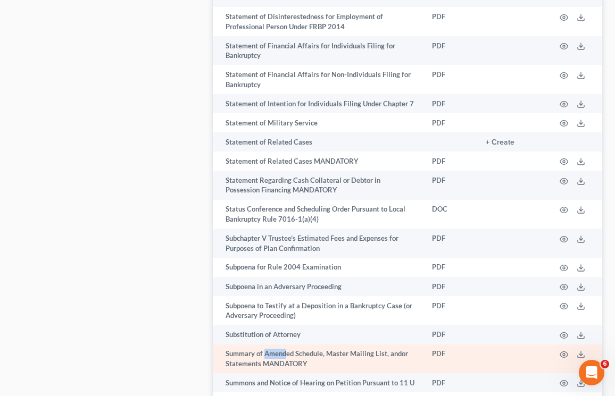
click at [494, 345] on td at bounding box center [512, 359] width 70 height 29
click at [565, 354] on circle "button" at bounding box center [564, 355] width 2 height 2
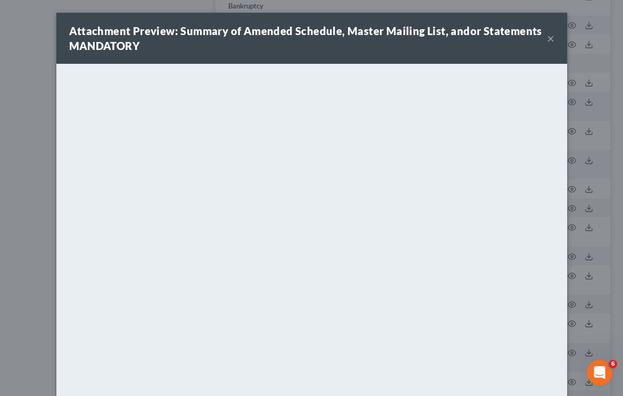
drag, startPoint x: 564, startPoint y: 198, endPoint x: 545, endPoint y: 38, distance: 160.8
click at [547, 38] on button "×" at bounding box center [550, 38] width 7 height 13
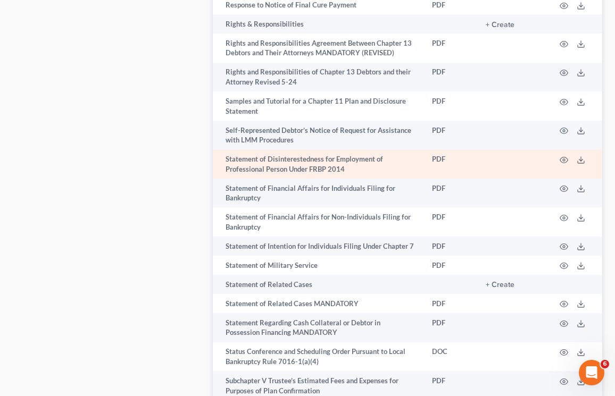
scroll to position [416, 0]
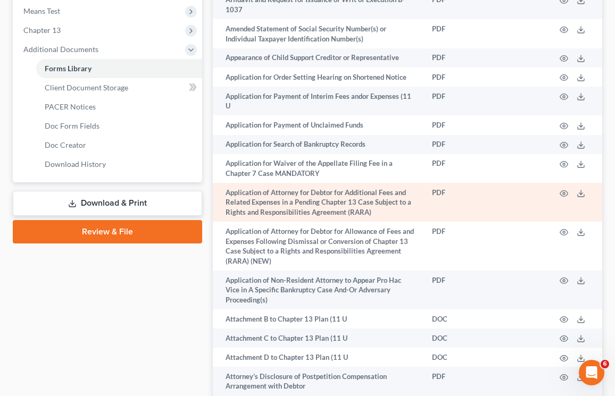
click at [328, 186] on td "Application of Attorney for Debtor for Additional Fees and Related Expenses in …" at bounding box center [318, 202] width 211 height 39
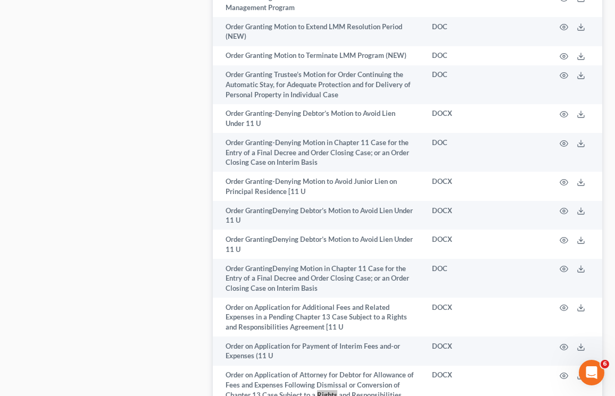
scroll to position [6875, 0]
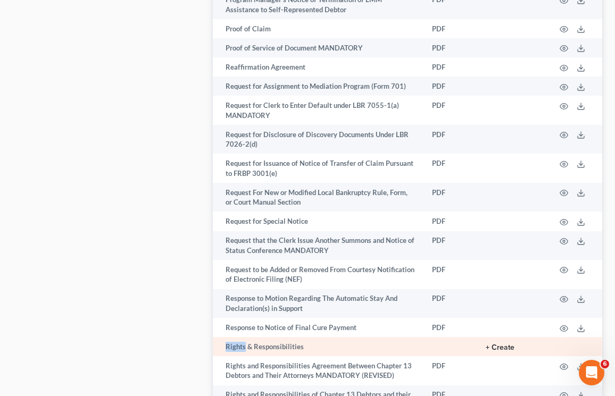
click at [507, 344] on button "+ Create" at bounding box center [500, 347] width 29 height 7
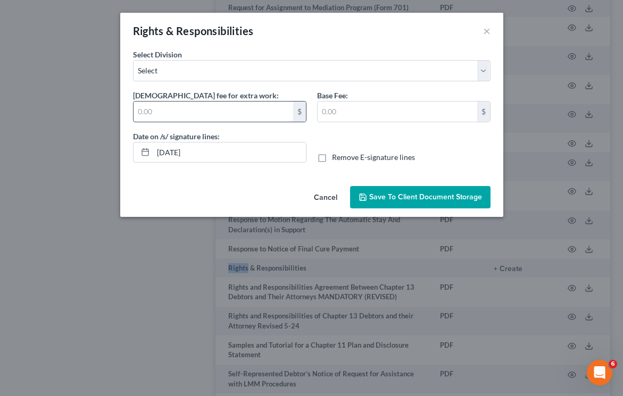
click at [171, 118] on input "text" at bounding box center [214, 112] width 160 height 20
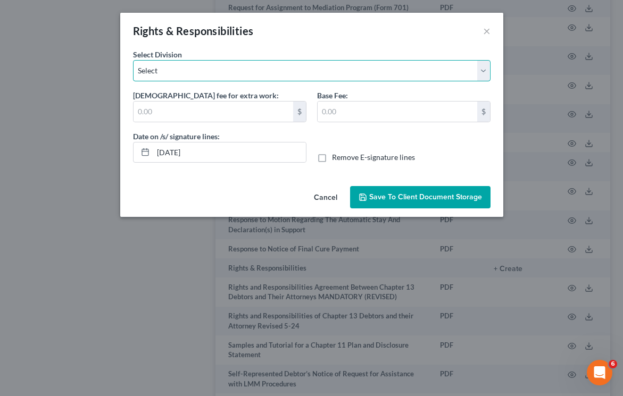
select select "1"
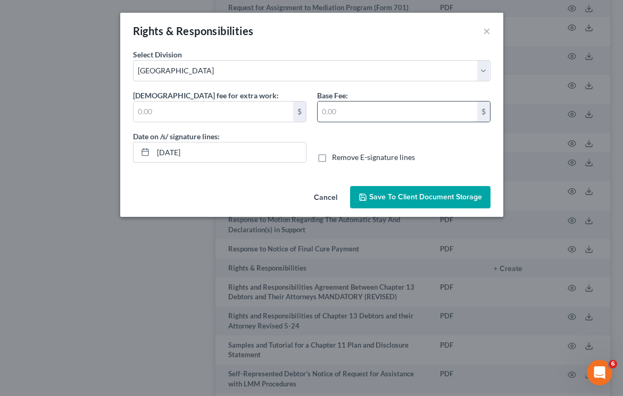
click at [360, 111] on input "text" at bounding box center [398, 112] width 160 height 20
drag, startPoint x: 359, startPoint y: 105, endPoint x: 241, endPoint y: 107, distance: 118.2
click at [241, 107] on div "Select Division Select Los Angeles Riverside Santa Ana Northern San Fernando Va…" at bounding box center [312, 90] width 368 height 82
type input "4"
click at [183, 111] on input "text" at bounding box center [214, 112] width 160 height 20
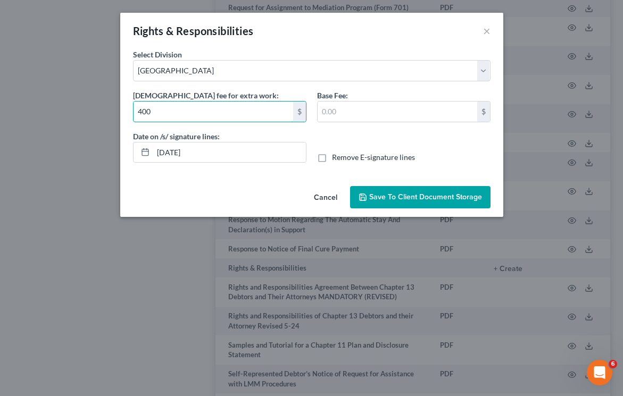
type input "400"
click at [425, 179] on div "No additional information is needed to generate this form. Select Division Sele…" at bounding box center [311, 115] width 383 height 133
click at [422, 205] on button "Save to Client Document Storage" at bounding box center [420, 197] width 140 height 22
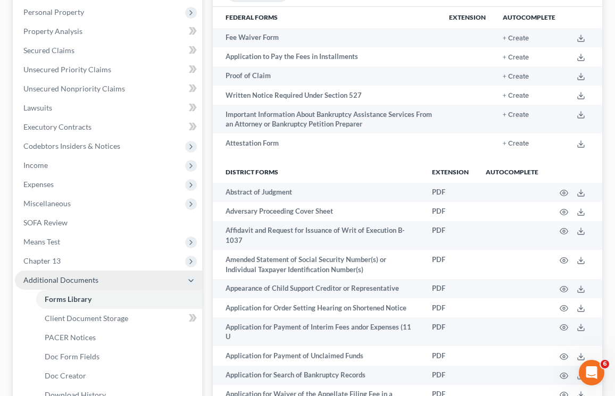
scroll to position [187, 0]
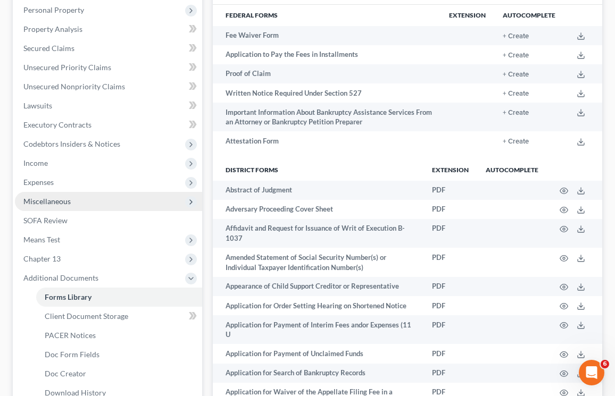
click at [63, 202] on span "Miscellaneous" at bounding box center [46, 201] width 47 height 9
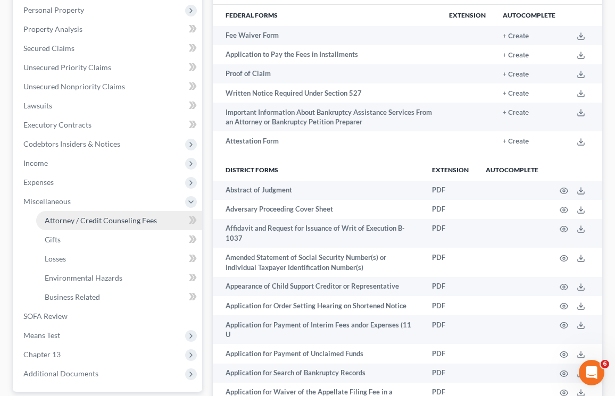
click at [79, 220] on span "Attorney / Credit Counseling Fees" at bounding box center [101, 220] width 112 height 9
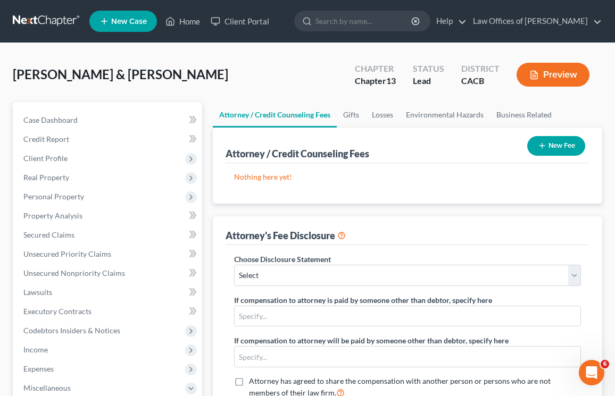
scroll to position [2, 0]
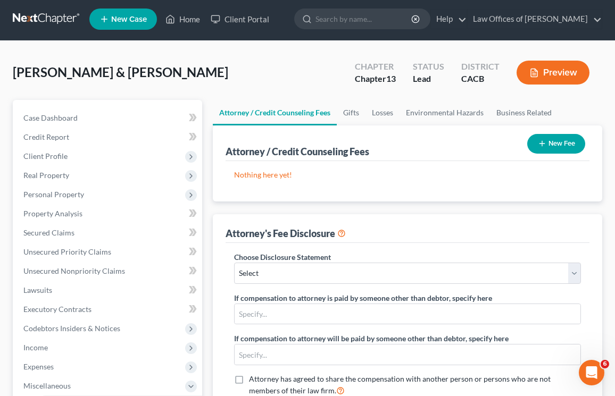
click at [547, 167] on div "Nothing here yet! Attorney / Credit Counselor Fees" at bounding box center [408, 181] width 364 height 40
click at [550, 145] on button "New Fee" at bounding box center [556, 144] width 58 height 20
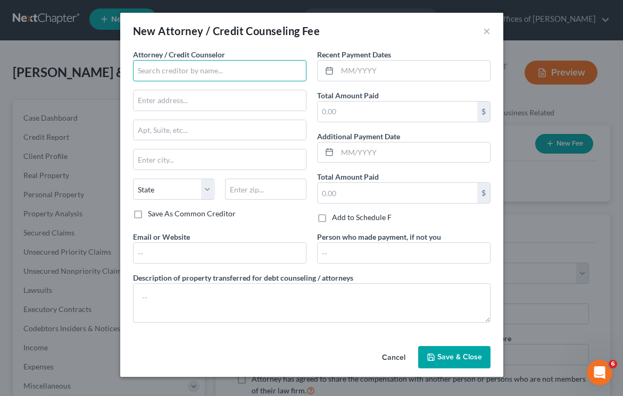
click at [218, 66] on input "text" at bounding box center [219, 70] width 173 height 21
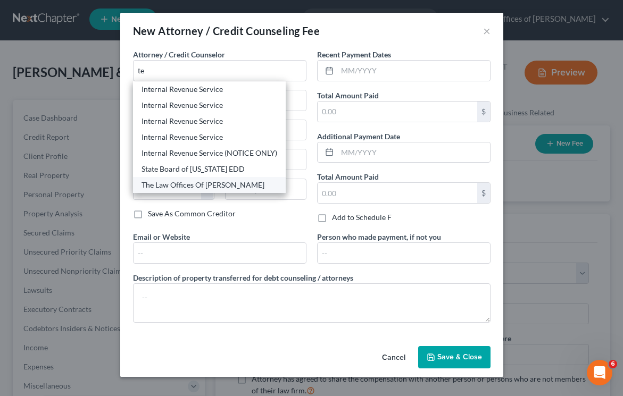
click at [204, 182] on div "The Law Offices Of Terrence Fantauzzi" at bounding box center [210, 185] width 136 height 11
type input "The Law Offices Of Terrence Fantauzzi"
type input "8659 Red Oak Street"
type input "Rancho Cucamonga"
select select "4"
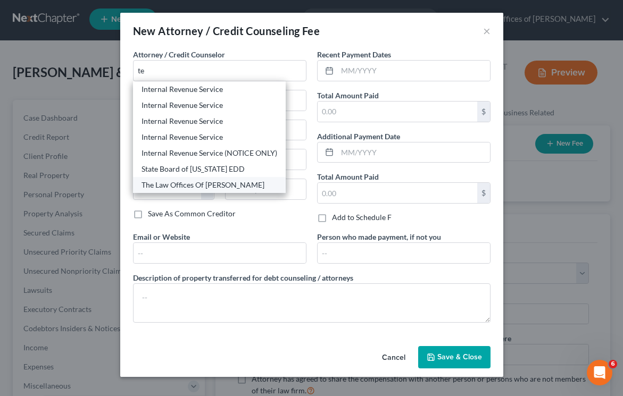
type input "91730"
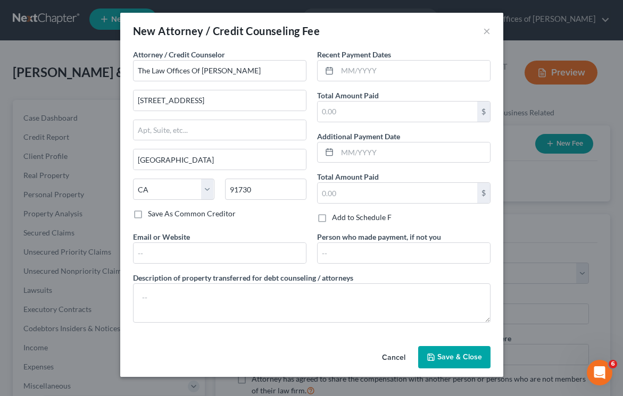
click at [435, 362] on button "Save & Close" at bounding box center [454, 357] width 72 height 22
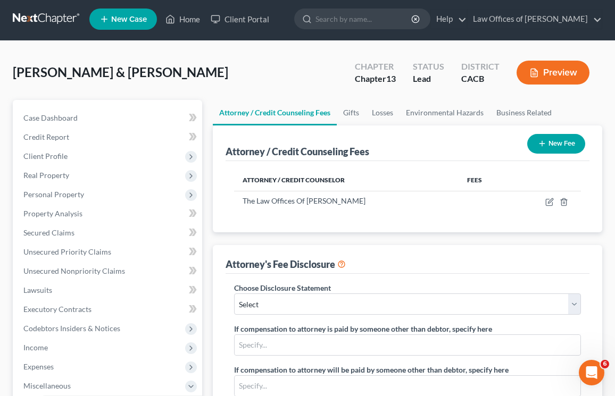
click at [557, 151] on button "New Fee" at bounding box center [556, 144] width 58 height 20
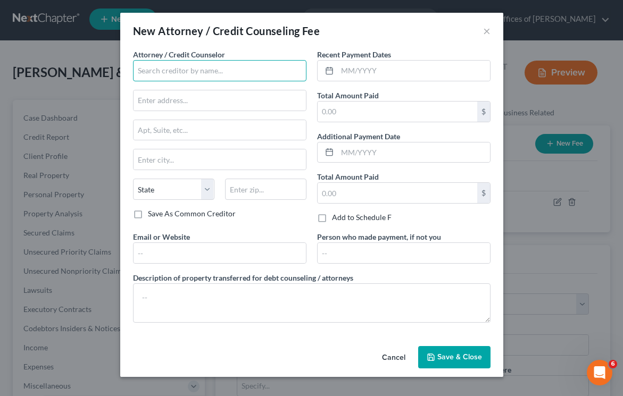
click at [200, 77] on input "text" at bounding box center [219, 70] width 173 height 21
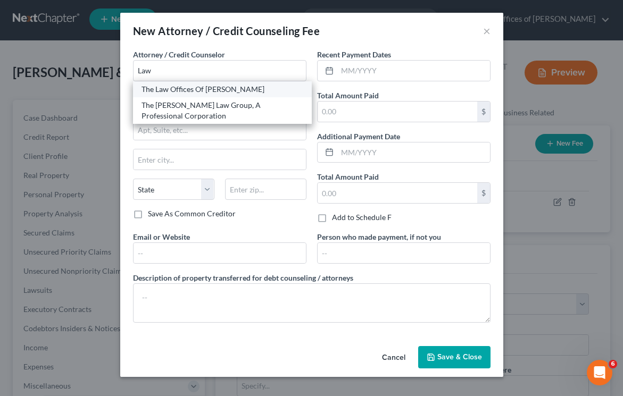
click at [194, 86] on div "The Law Offices Of Terrence Fantauzzi" at bounding box center [223, 89] width 162 height 11
type input "The Law Offices Of Terrence Fantauzzi"
type input "8659 Red Oak Street"
type input "Rancho Cucamonga"
select select "4"
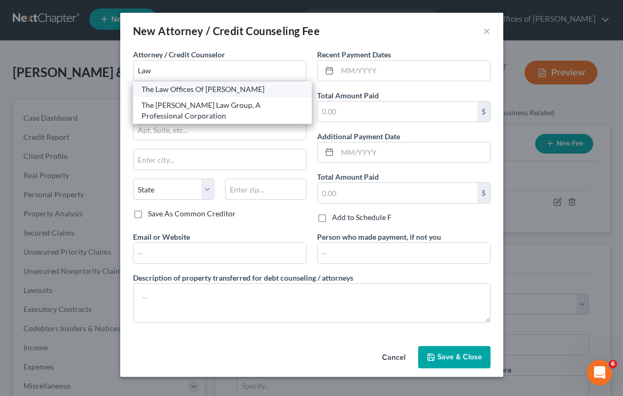
type input "91730"
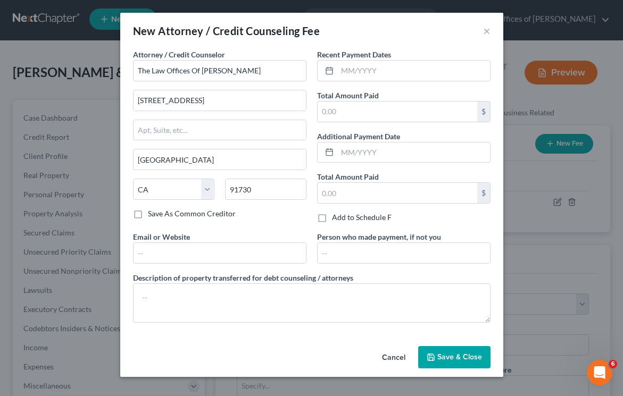
click at [442, 365] on button "Save & Close" at bounding box center [454, 357] width 72 height 22
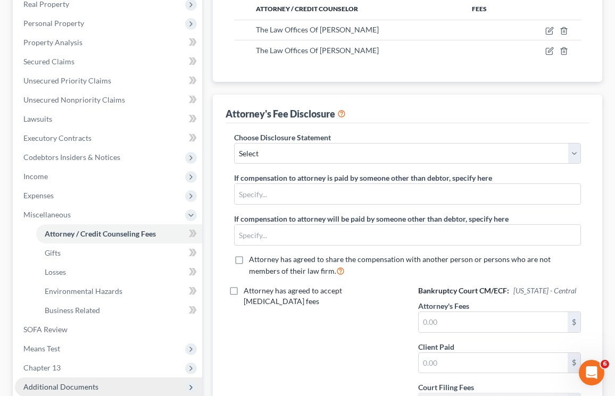
scroll to position [287, 0]
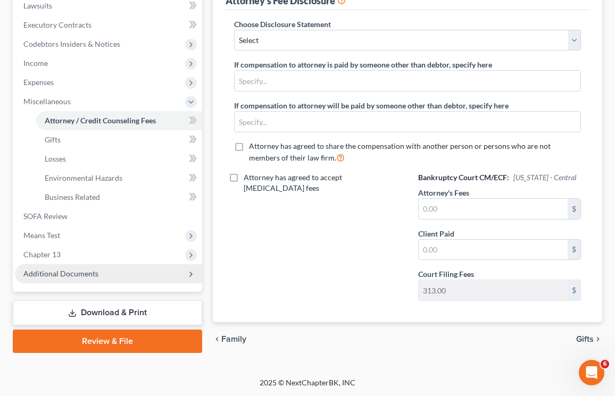
click at [94, 277] on span "Additional Documents" at bounding box center [60, 273] width 75 height 9
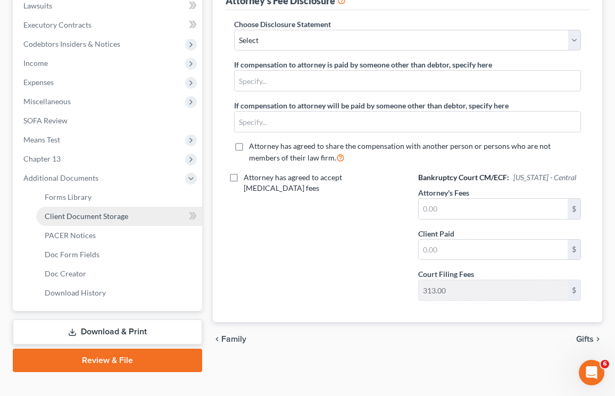
click at [85, 212] on span "Client Document Storage" at bounding box center [87, 216] width 84 height 9
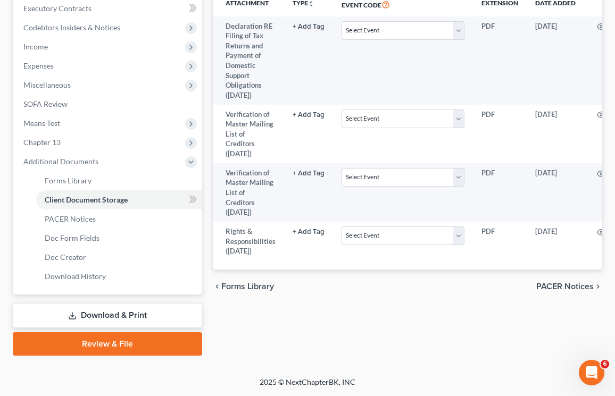
scroll to position [0, 69]
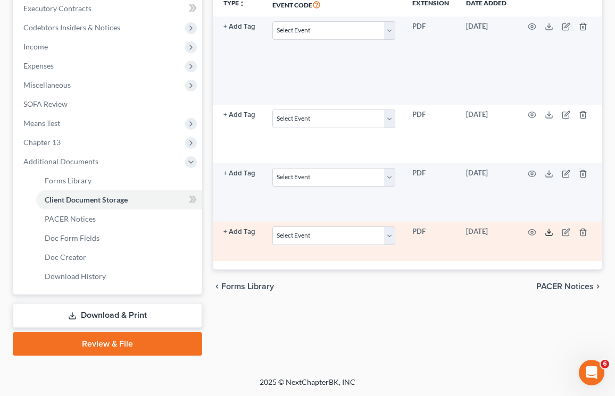
click at [548, 228] on icon at bounding box center [549, 232] width 9 height 9
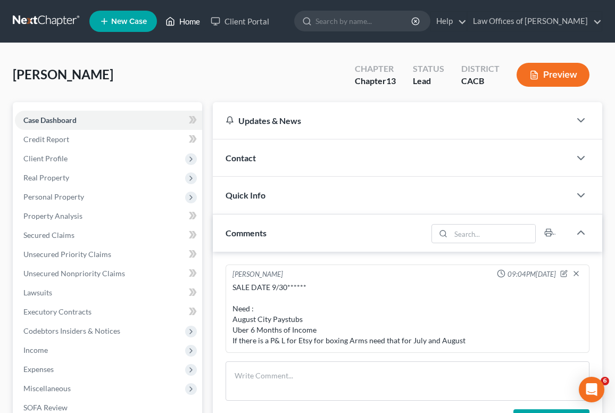
drag, startPoint x: 181, startPoint y: 31, endPoint x: 186, endPoint y: 22, distance: 10.0
click at [181, 30] on ul "New Case Home Client Portal - No Result - See all results Or Press Enter... Hel…" at bounding box center [345, 21] width 513 height 28
click at [186, 22] on link "Home" at bounding box center [182, 21] width 45 height 19
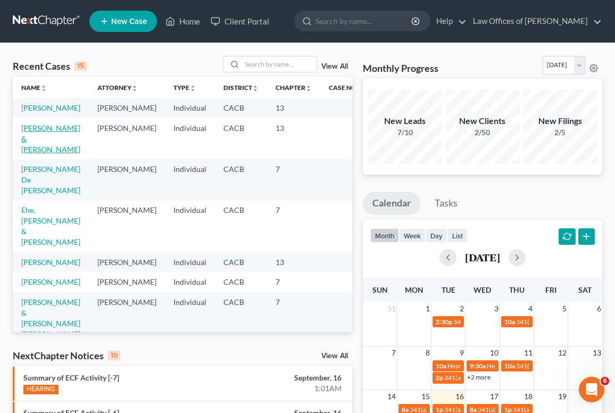
click at [43, 150] on link "[PERSON_NAME] & [PERSON_NAME]" at bounding box center [50, 138] width 59 height 30
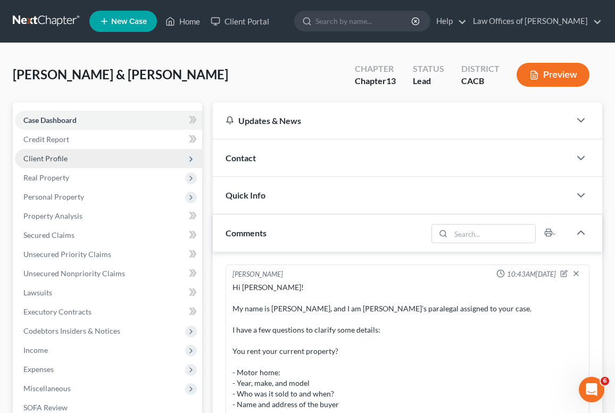
scroll to position [237, 0]
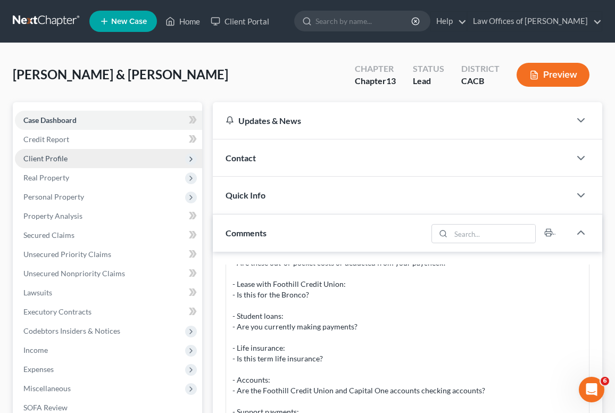
click at [44, 163] on span "Client Profile" at bounding box center [108, 158] width 187 height 19
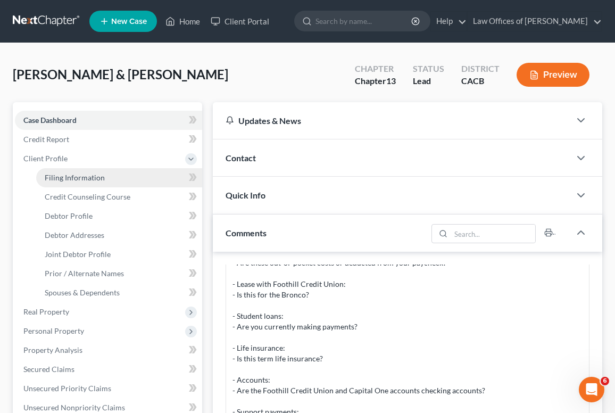
click at [49, 174] on span "Filing Information" at bounding box center [75, 177] width 60 height 9
select select "1"
select select "3"
select select "4"
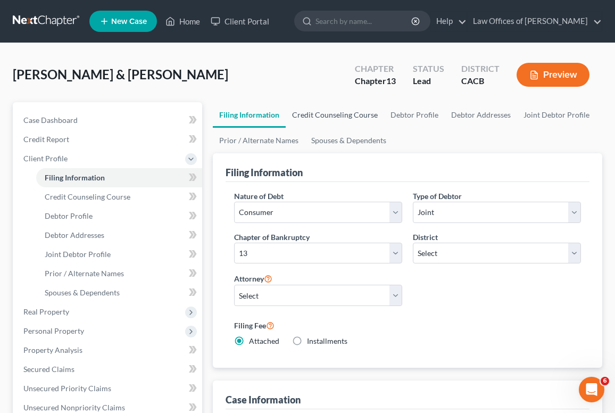
click at [325, 117] on link "Credit Counseling Course" at bounding box center [335, 115] width 98 height 26
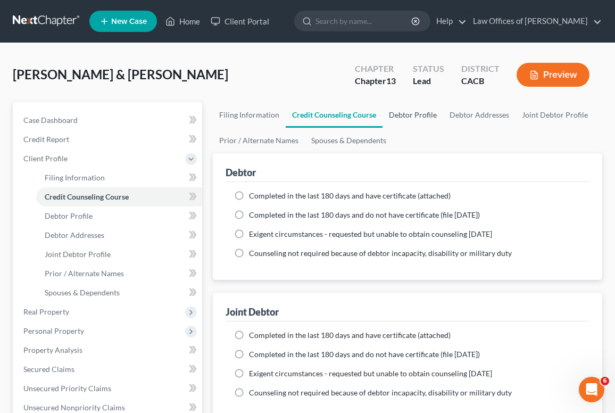
click at [415, 115] on link "Debtor Profile" at bounding box center [413, 115] width 61 height 26
select select "1"
select select "0"
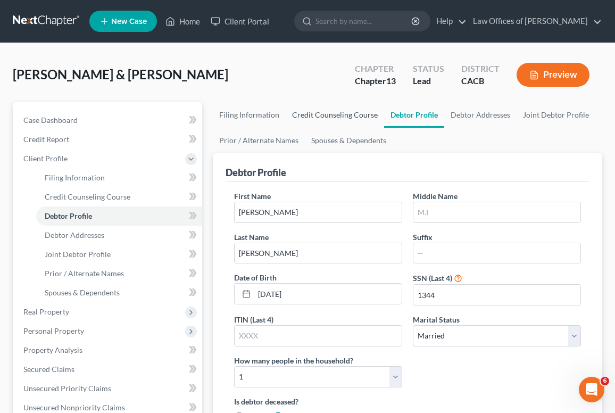
click at [371, 115] on link "Credit Counseling Course" at bounding box center [335, 115] width 98 height 26
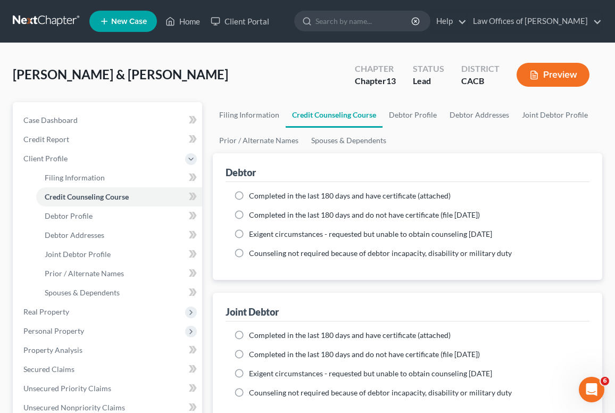
click at [283, 219] on span "Completed in the last 180 days and do not have certificate (file [DATE])" at bounding box center [364, 214] width 231 height 9
click at [260, 217] on input "Completed in the last 180 days and do not have certificate (file [DATE])" at bounding box center [256, 213] width 7 height 7
radio input "true"
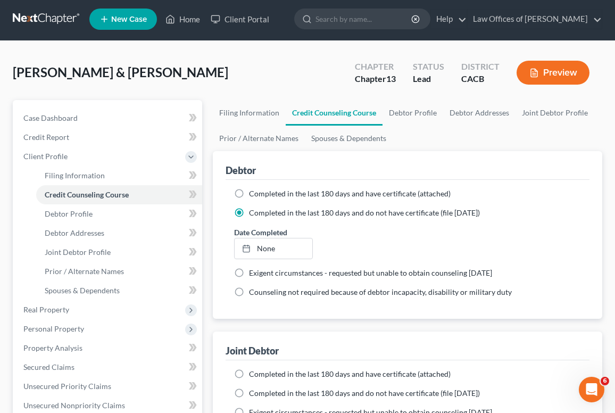
scroll to position [21, 0]
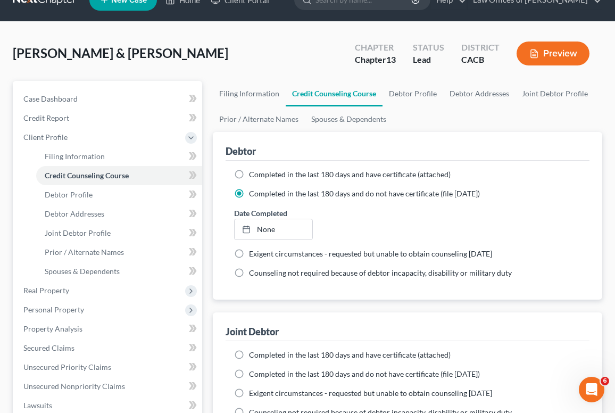
click at [272, 375] on span "Completed in the last 180 days and do not have certificate (file [DATE])" at bounding box center [364, 373] width 231 height 9
click at [260, 375] on input "Completed in the last 180 days and do not have certificate (file [DATE])" at bounding box center [256, 372] width 7 height 7
radio input "true"
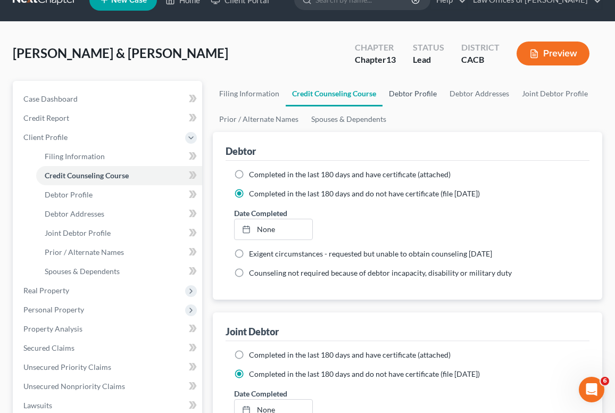
click at [410, 85] on link "Debtor Profile" at bounding box center [413, 94] width 61 height 26
select select "1"
select select "0"
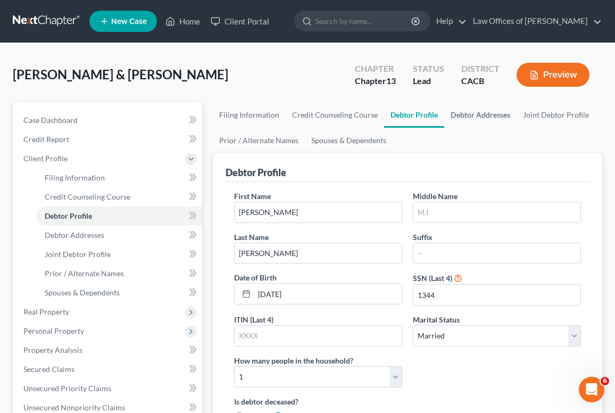
click at [466, 120] on link "Debtor Addresses" at bounding box center [480, 115] width 72 height 26
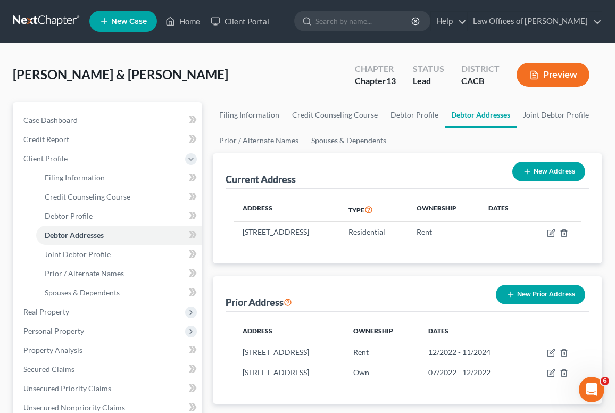
click at [249, 0] on nav "Home New Case Client Portal Law Offices of [PERSON_NAME] [EMAIL_ADDRESS][DOMAIN…" at bounding box center [307, 21] width 615 height 43
click at [250, 118] on link "Filing Information" at bounding box center [249, 115] width 73 height 26
select select "1"
select select "3"
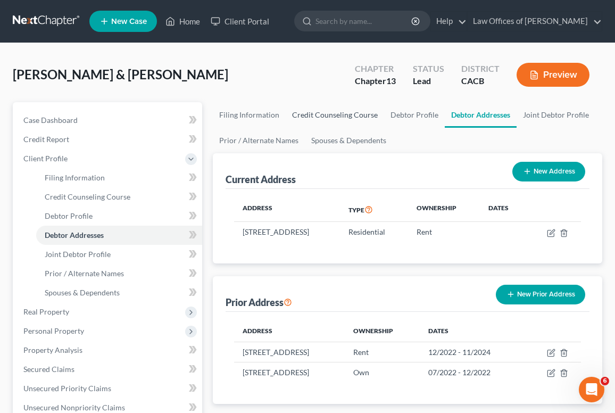
select select "7"
select select "0"
select select "4"
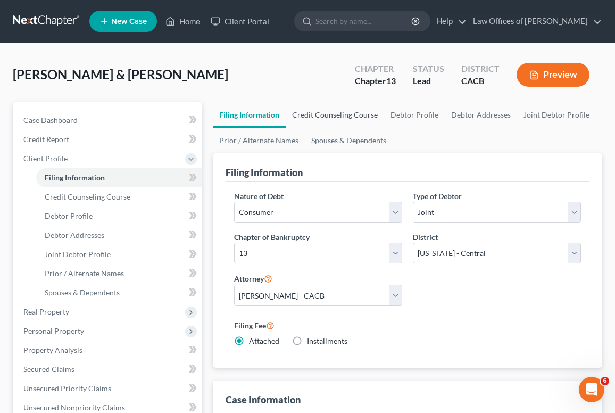
click at [330, 118] on link "Credit Counseling Course" at bounding box center [335, 115] width 98 height 26
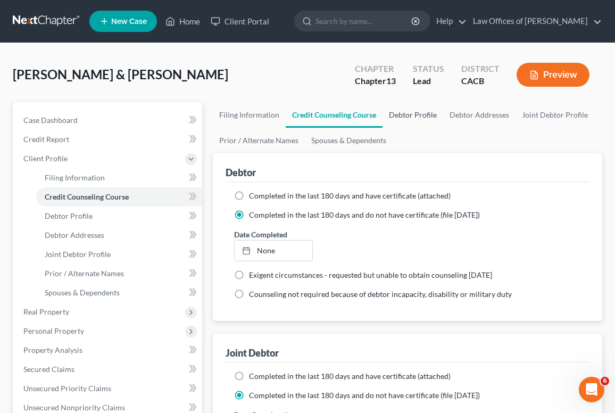
click at [411, 118] on link "Debtor Profile" at bounding box center [413, 115] width 61 height 26
select select "1"
select select "0"
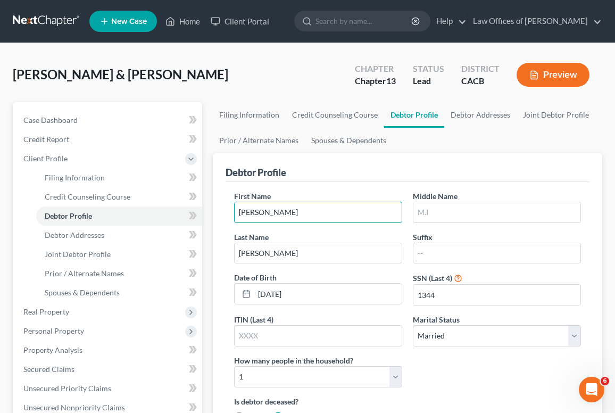
drag, startPoint x: 280, startPoint y: 209, endPoint x: 210, endPoint y: 201, distance: 70.6
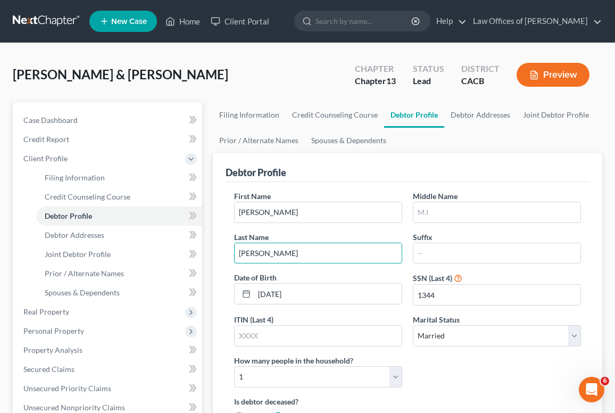
click at [233, 253] on div "Last Name [PERSON_NAME]" at bounding box center [318, 247] width 179 height 32
click at [498, 114] on link "Debtor Addresses" at bounding box center [480, 115] width 72 height 26
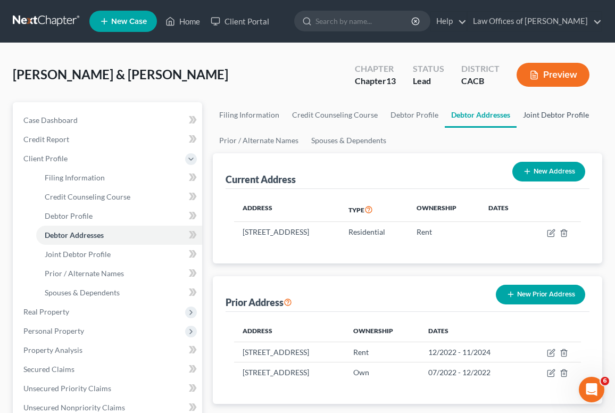
click at [538, 117] on link "Joint Debtor Profile" at bounding box center [556, 115] width 79 height 26
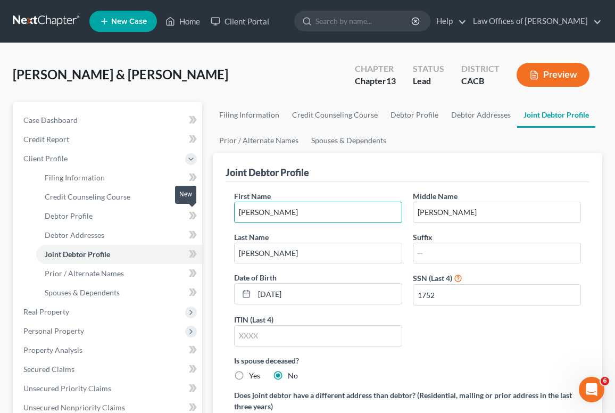
drag, startPoint x: 328, startPoint y: 219, endPoint x: 199, endPoint y: 212, distance: 128.9
drag, startPoint x: 453, startPoint y: 214, endPoint x: 399, endPoint y: 213, distance: 54.8
drag, startPoint x: 457, startPoint y: 213, endPoint x: 398, endPoint y: 216, distance: 59.2
click at [398, 216] on div "First Name [PERSON_NAME] Middle Name [PERSON_NAME] Last Name [PERSON_NAME] Date…" at bounding box center [408, 273] width 358 height 164
